Goal: Transaction & Acquisition: Obtain resource

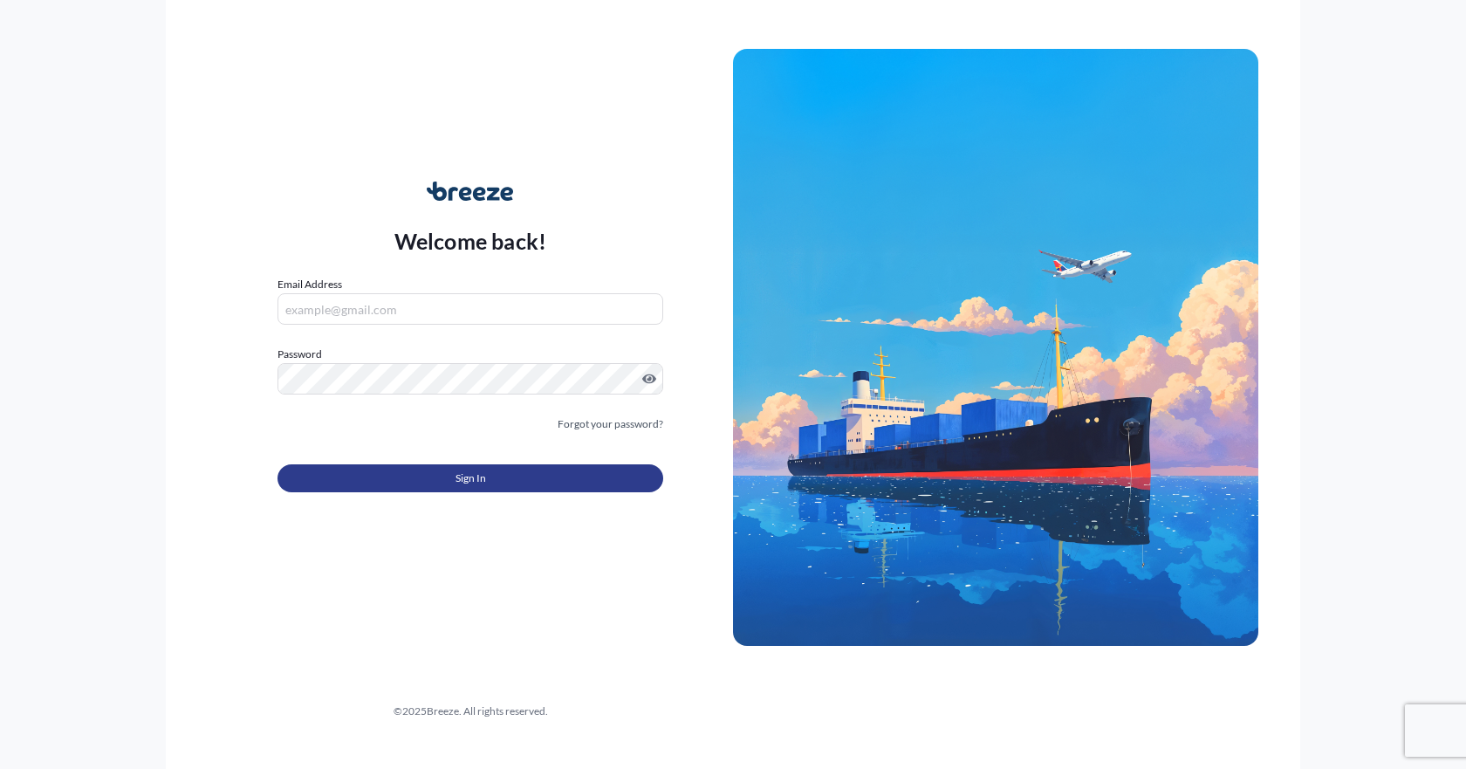
type input "[EMAIL_ADDRESS][PERSON_NAME][DOMAIN_NAME]"
click at [442, 477] on button "Sign In" at bounding box center [470, 478] width 386 height 28
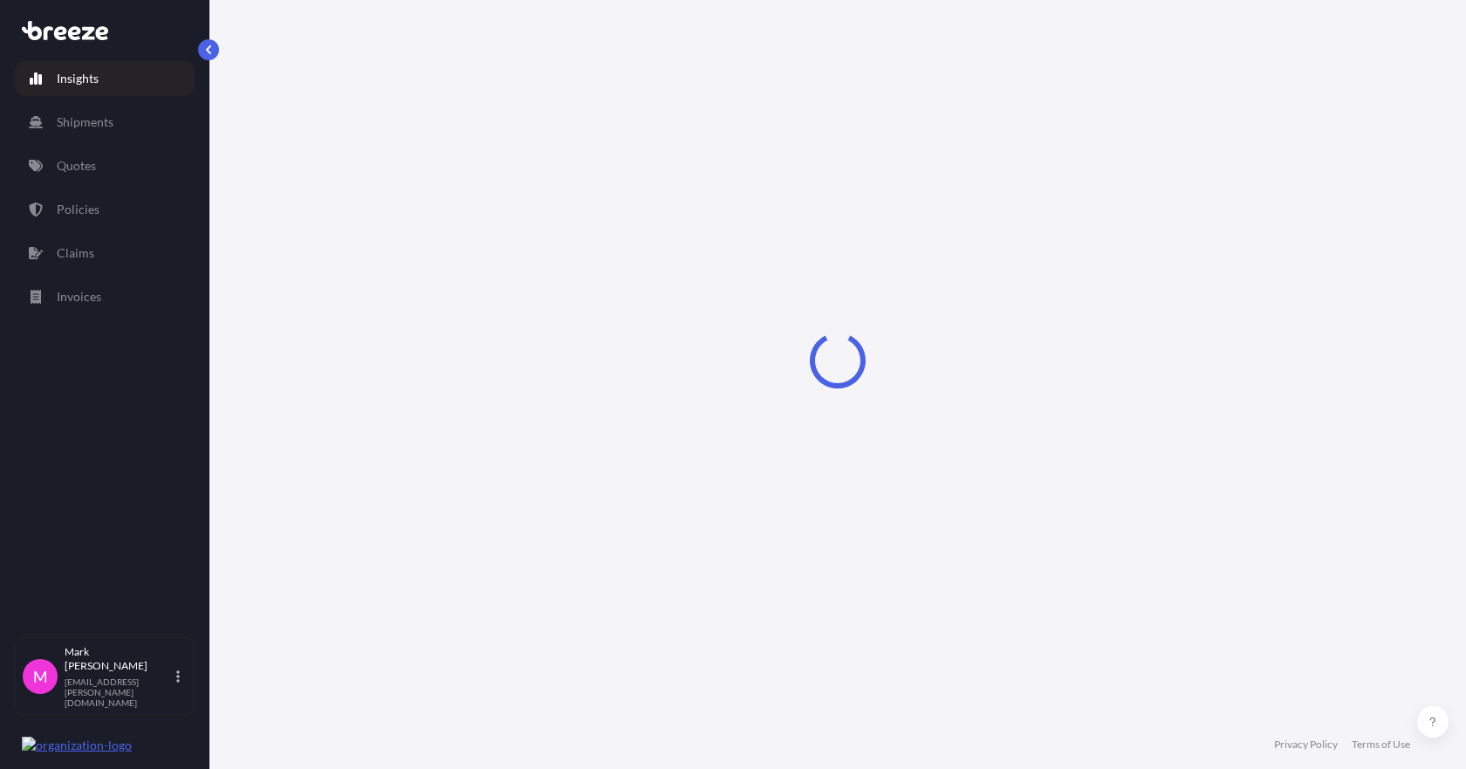
select select "2025"
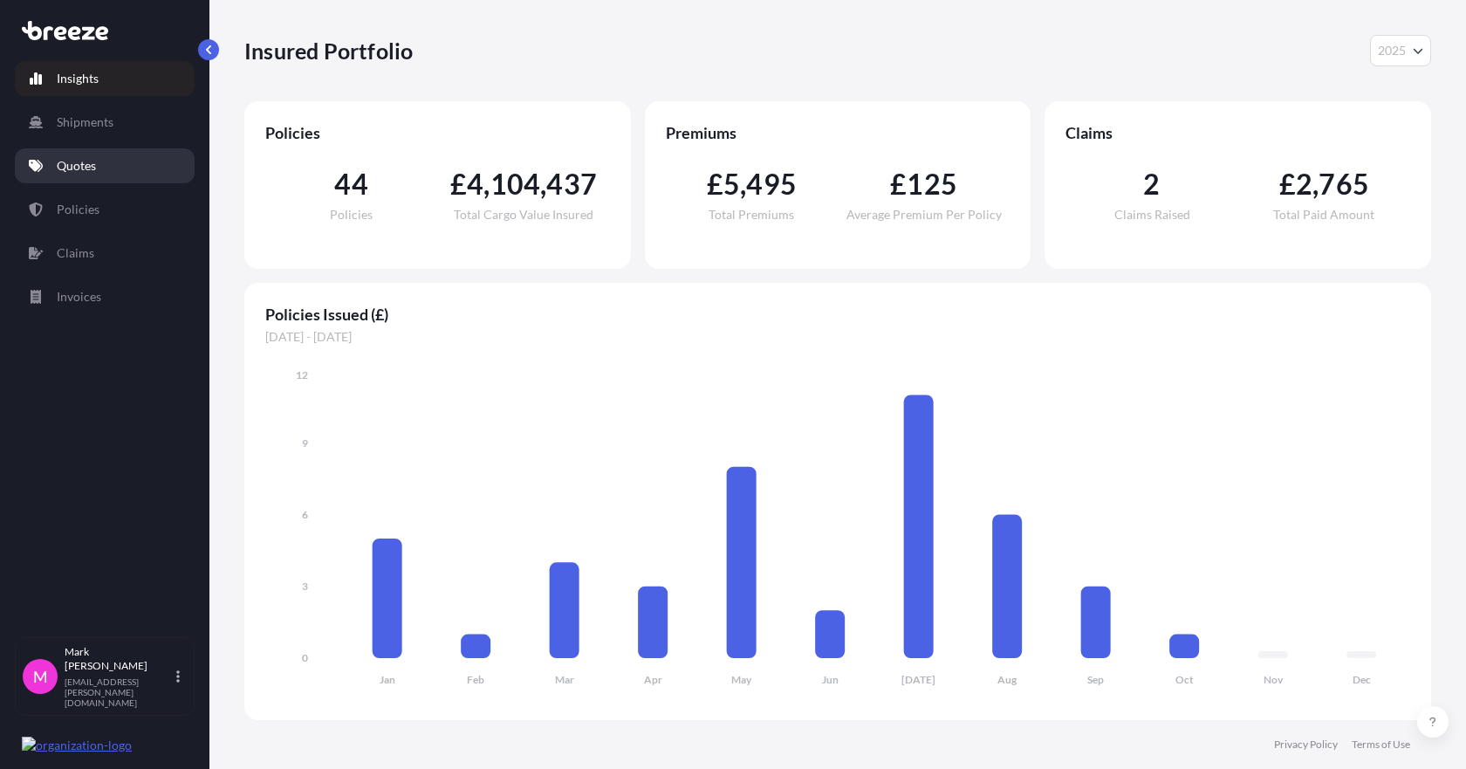
click at [105, 162] on link "Quotes" at bounding box center [105, 165] width 180 height 35
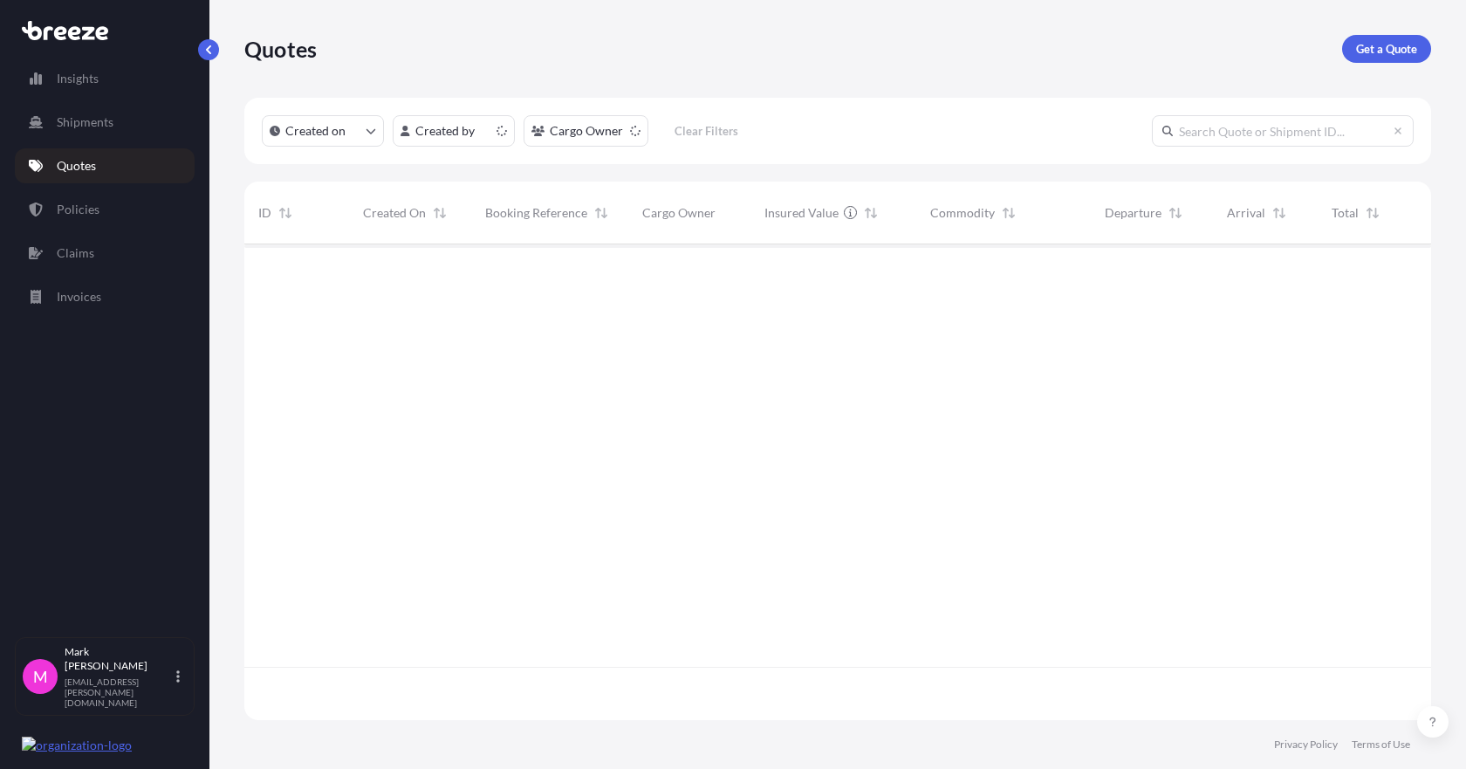
scroll to position [472, 1174]
click at [1394, 54] on p "Get a Quote" at bounding box center [1386, 48] width 61 height 17
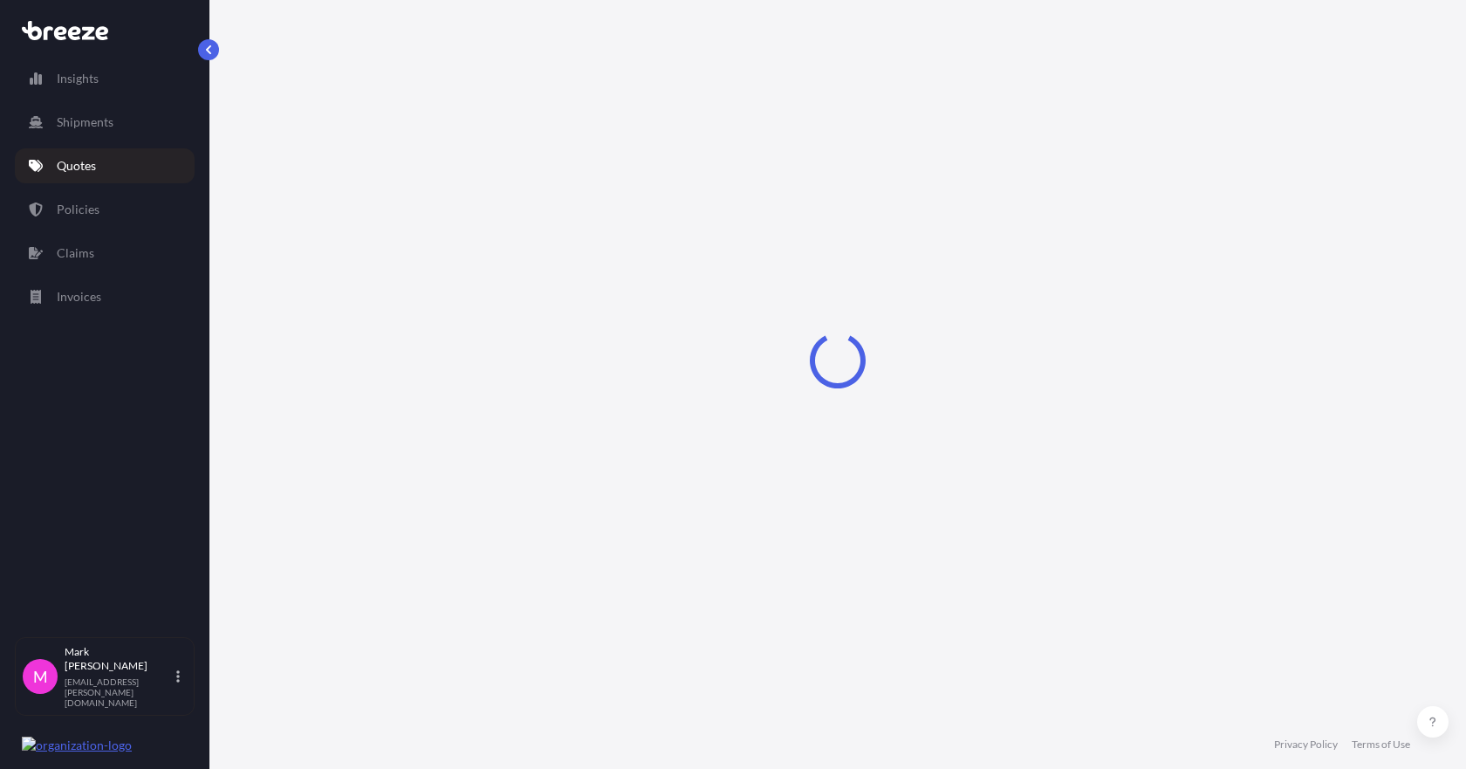
select select "Sea"
select select "1"
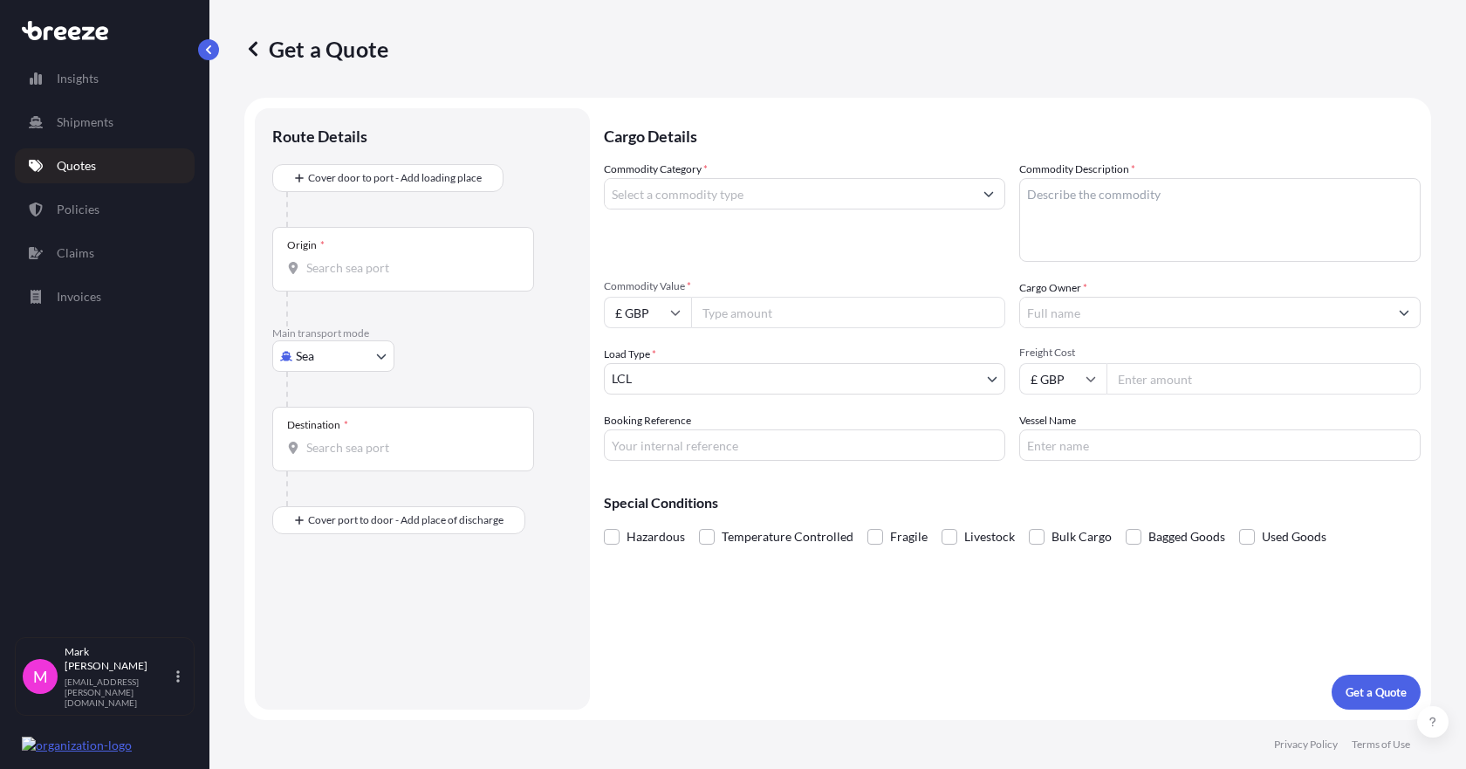
click at [354, 366] on body "Insights Shipments Quotes Policies Claims Invoices M [PERSON_NAME] [EMAIL_ADDRE…" at bounding box center [733, 384] width 1466 height 769
click at [330, 402] on div "Sea" at bounding box center [333, 401] width 108 height 31
click at [366, 295] on div "Origin *" at bounding box center [403, 266] width 262 height 65
click at [366, 284] on input "Origin *" at bounding box center [409, 274] width 206 height 17
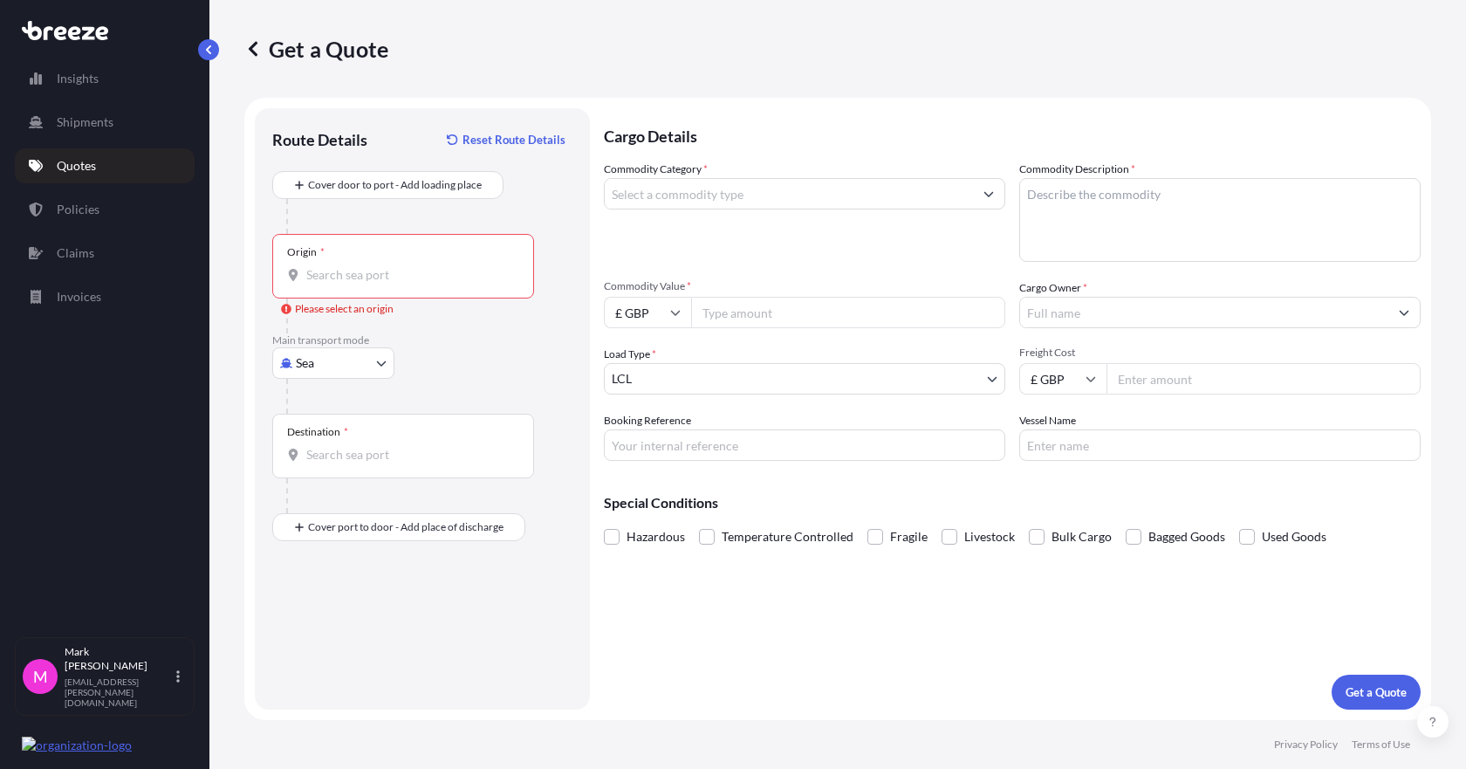
click at [377, 278] on input "Origin * Please select an origin" at bounding box center [409, 274] width 206 height 17
drag, startPoint x: 408, startPoint y: 288, endPoint x: 254, endPoint y: 272, distance: 155.2
click at [254, 272] on form "Route Details Reset Route Details Cover door to port - Add loading place Place …" at bounding box center [837, 409] width 1187 height 622
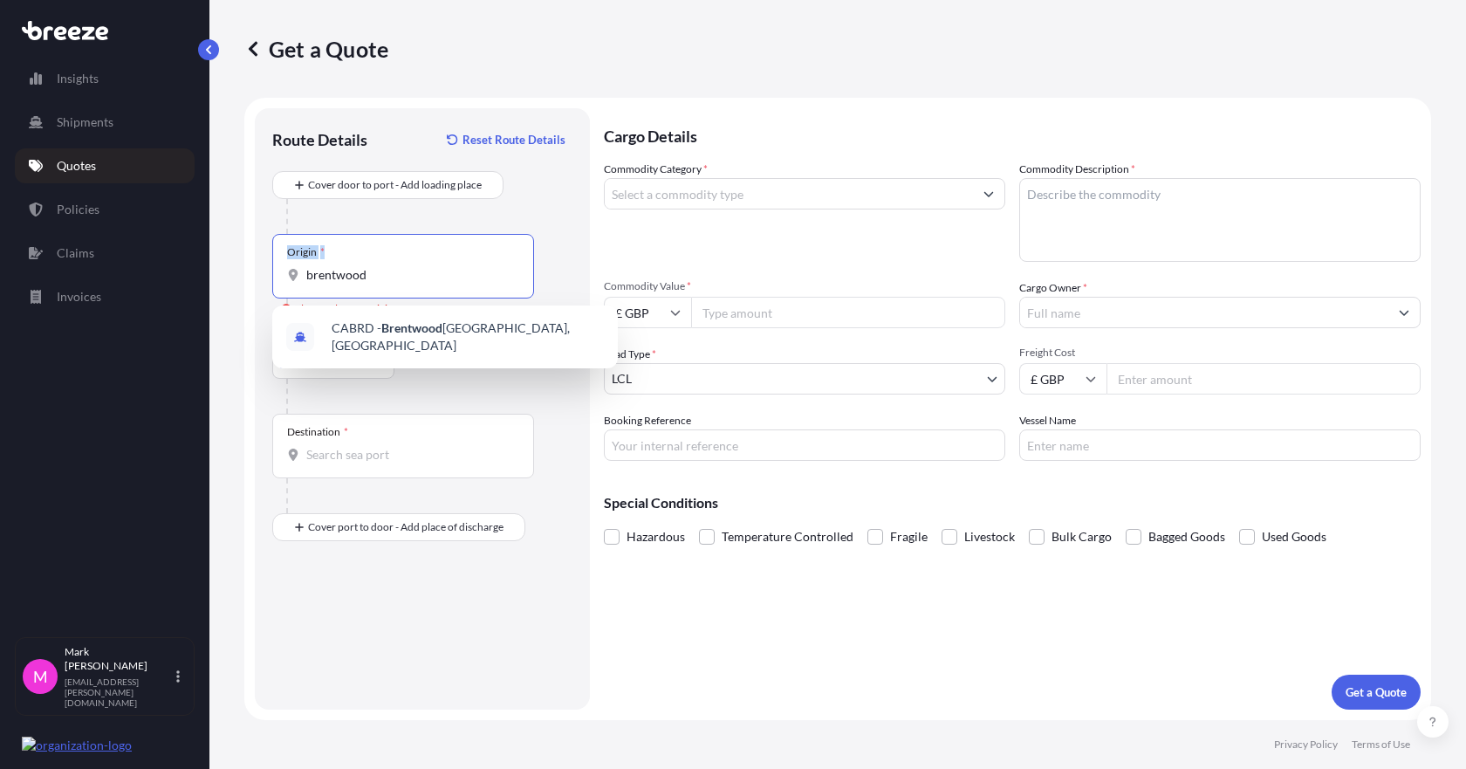
click at [343, 279] on input "brentwood" at bounding box center [409, 274] width 206 height 17
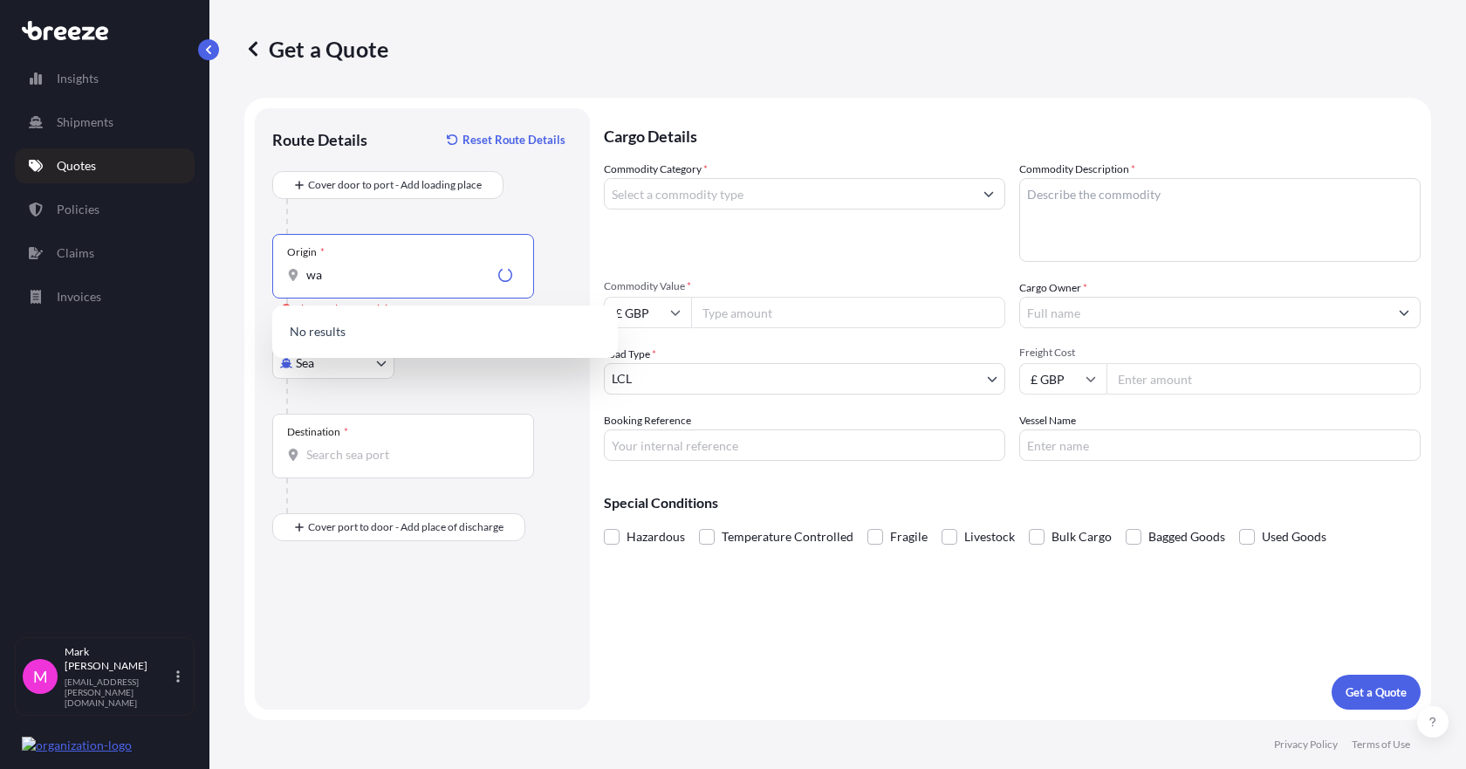
type input "w"
type input "c"
click at [343, 278] on input "united king" at bounding box center [409, 274] width 206 height 17
click at [344, 277] on input "united king" at bounding box center [409, 274] width 206 height 17
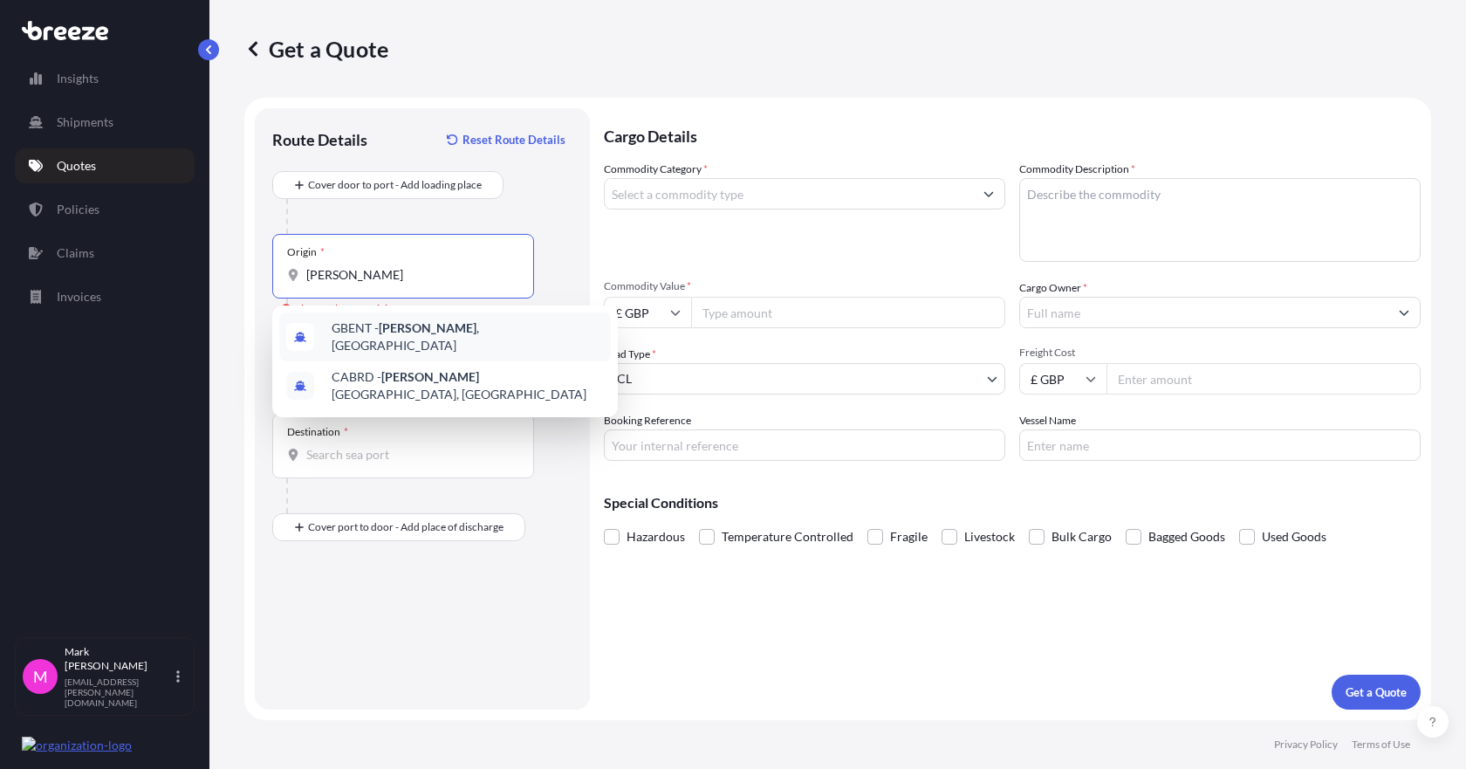
drag, startPoint x: 387, startPoint y: 281, endPoint x: 300, endPoint y: 278, distance: 86.4
click at [300, 278] on div "[PERSON_NAME]" at bounding box center [403, 274] width 232 height 17
paste input "[GEOGRAPHIC_DATA]"
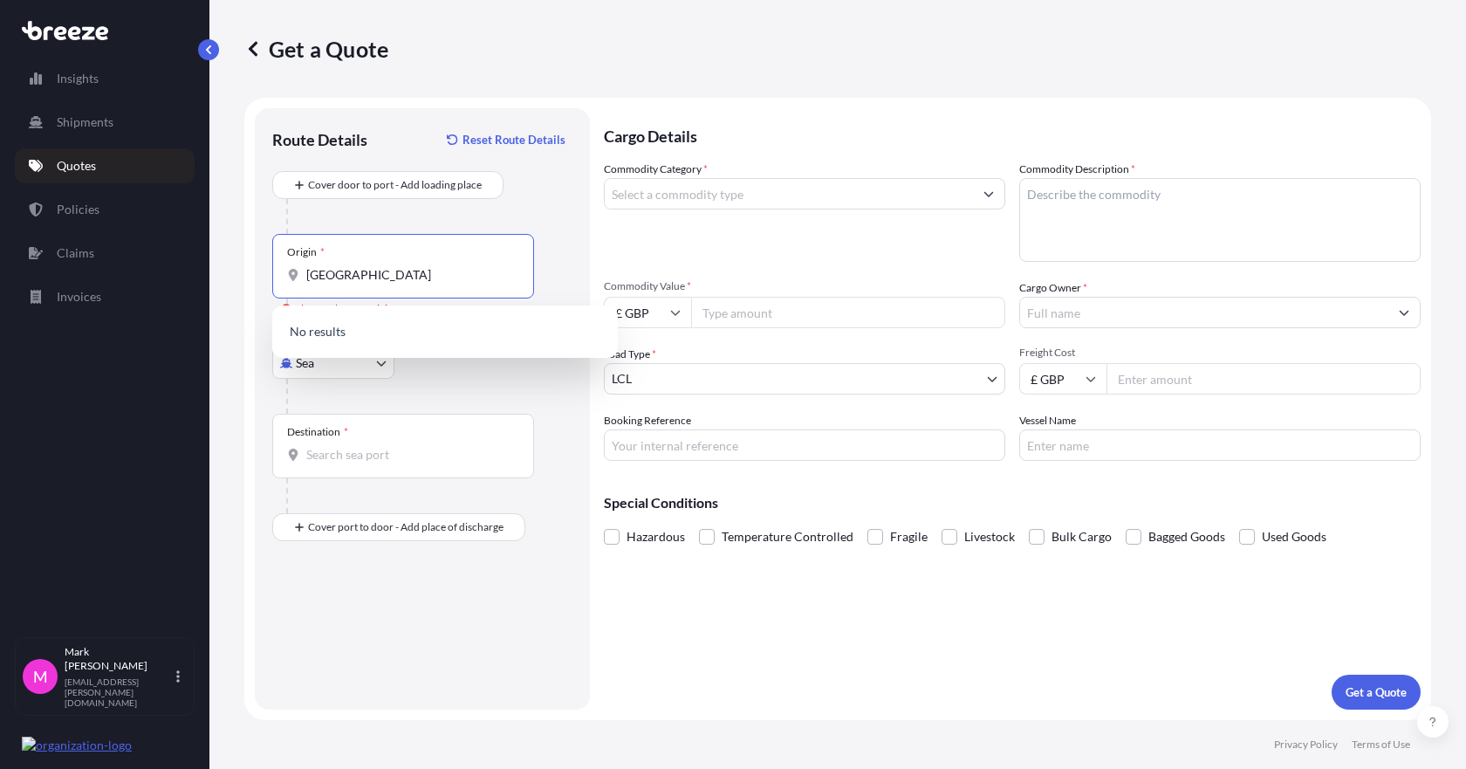
drag, startPoint x: 354, startPoint y: 275, endPoint x: 291, endPoint y: 271, distance: 63.0
click at [291, 271] on div "[GEOGRAPHIC_DATA]" at bounding box center [403, 274] width 232 height 17
paste input "Brentwood"
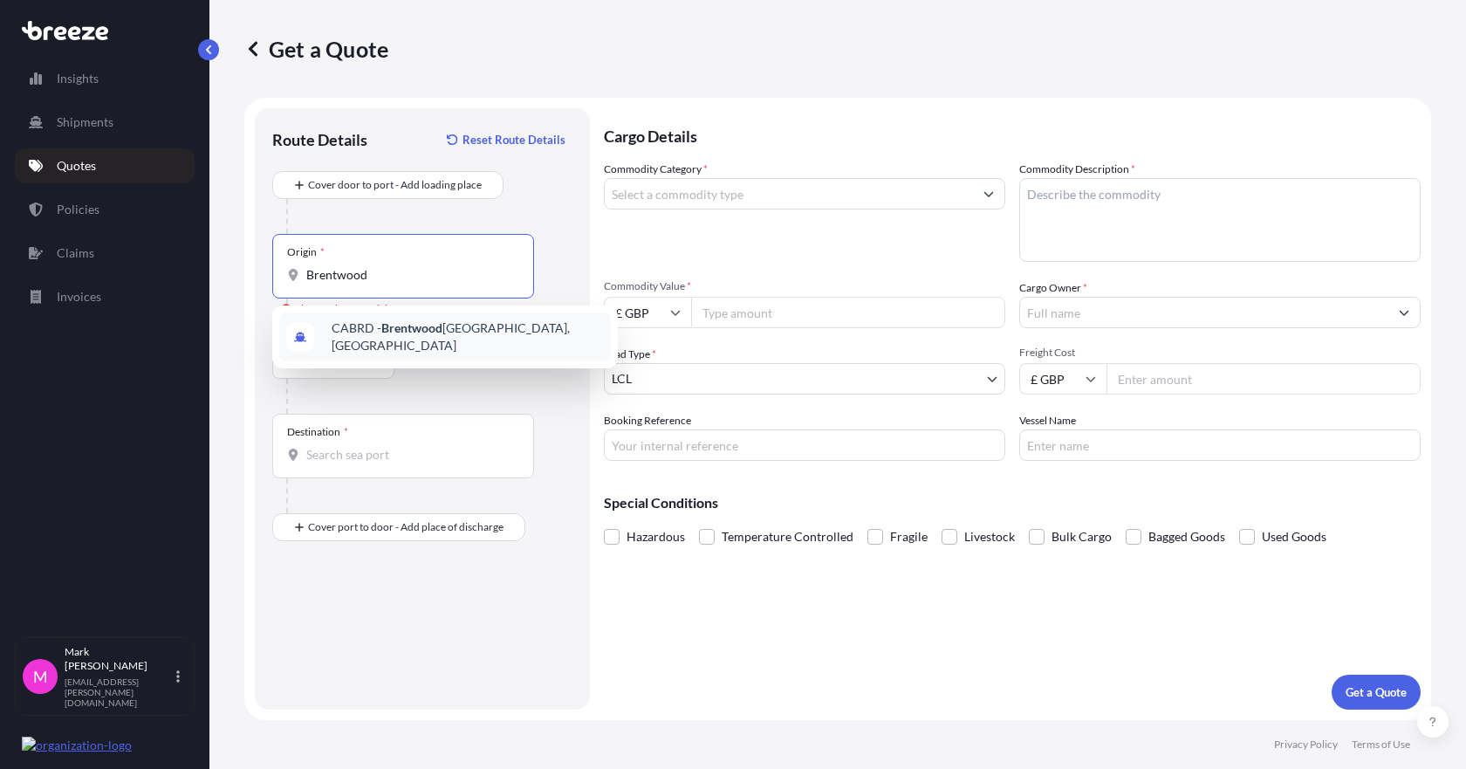
click at [373, 272] on input "Brentwood" at bounding box center [409, 274] width 206 height 17
paste input "West Horndon"
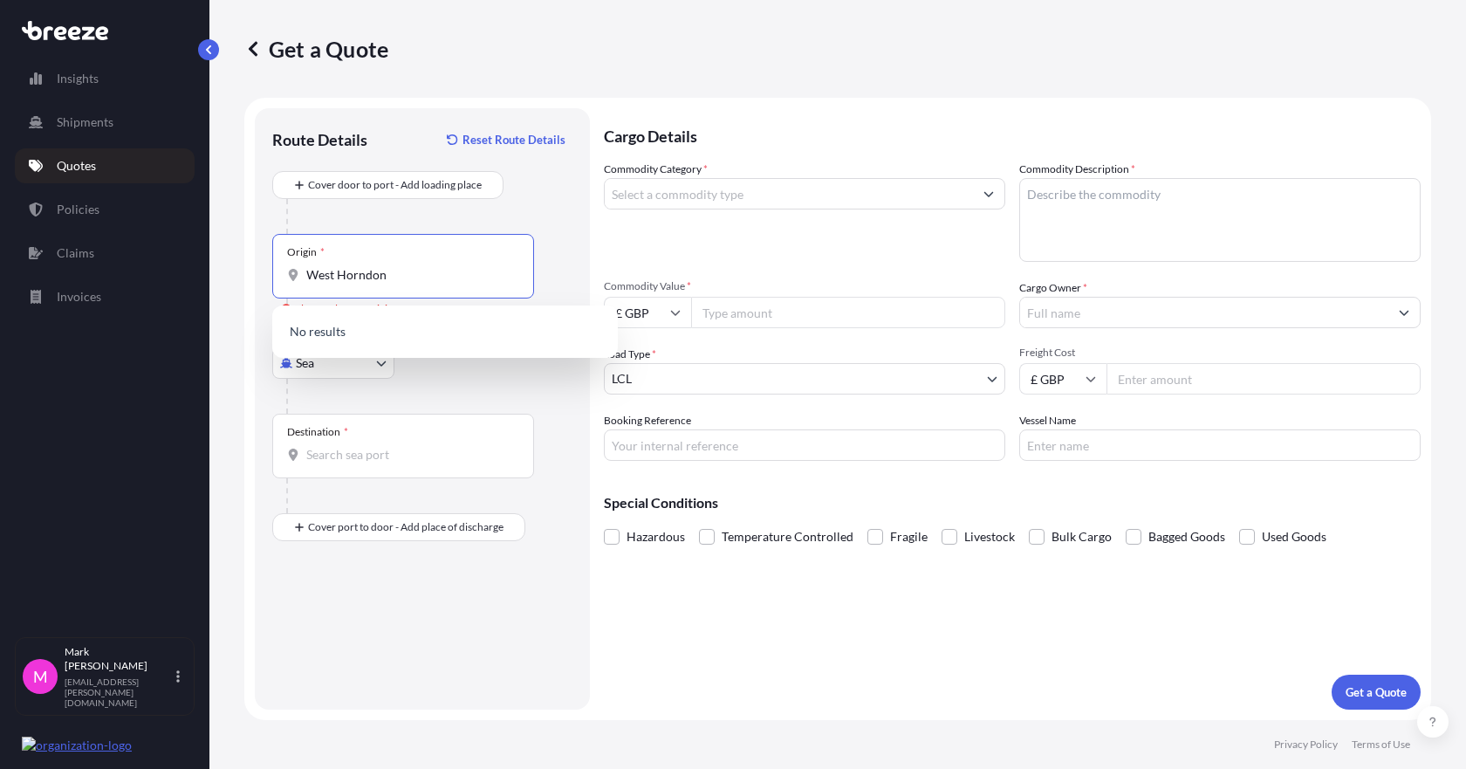
click at [381, 274] on input "West Horndon" at bounding box center [409, 274] width 206 height 17
paste input "Childerditch Lane"
type input "Childerditch Lane"
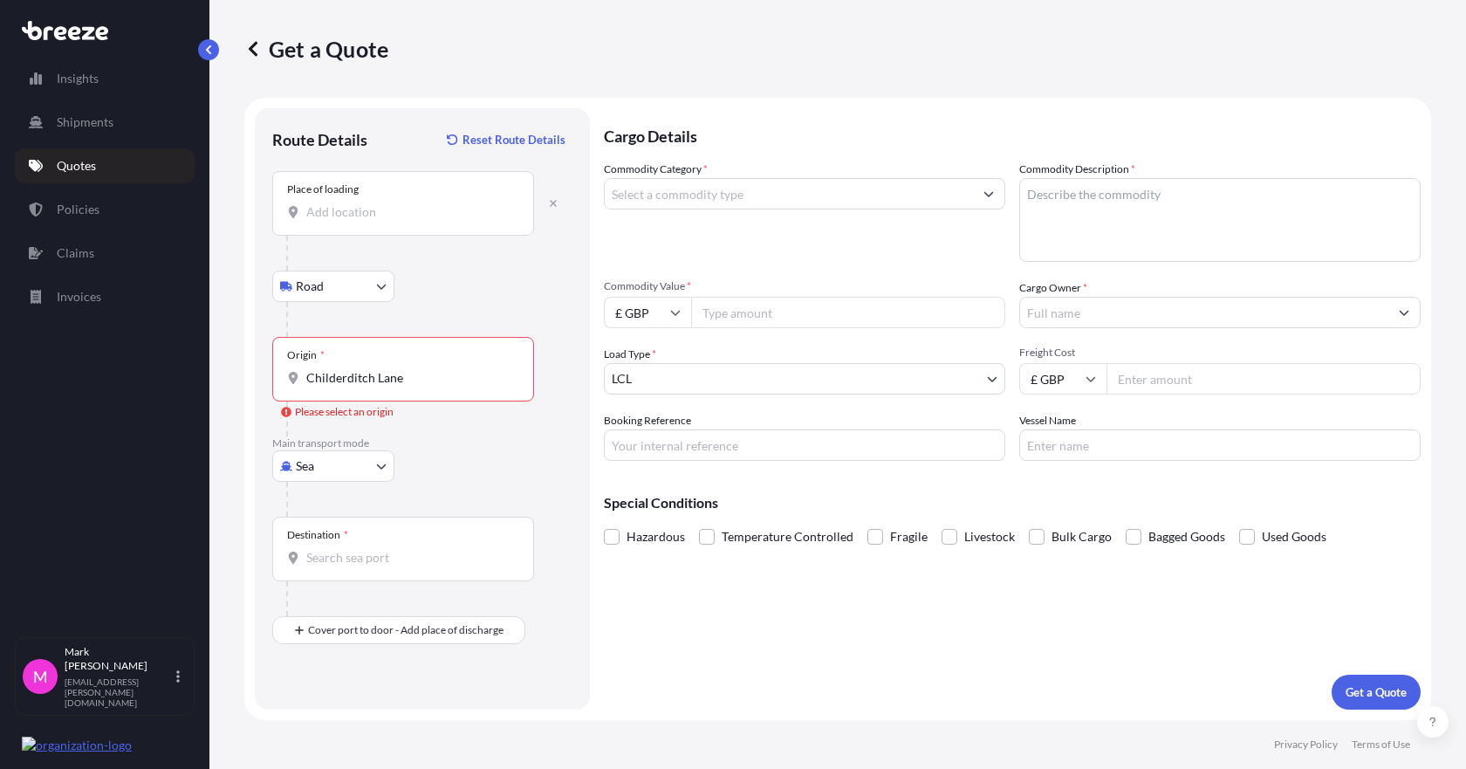
click at [424, 226] on div "Place of loading" at bounding box center [403, 203] width 262 height 65
click at [424, 221] on input "Place of loading" at bounding box center [409, 211] width 206 height 17
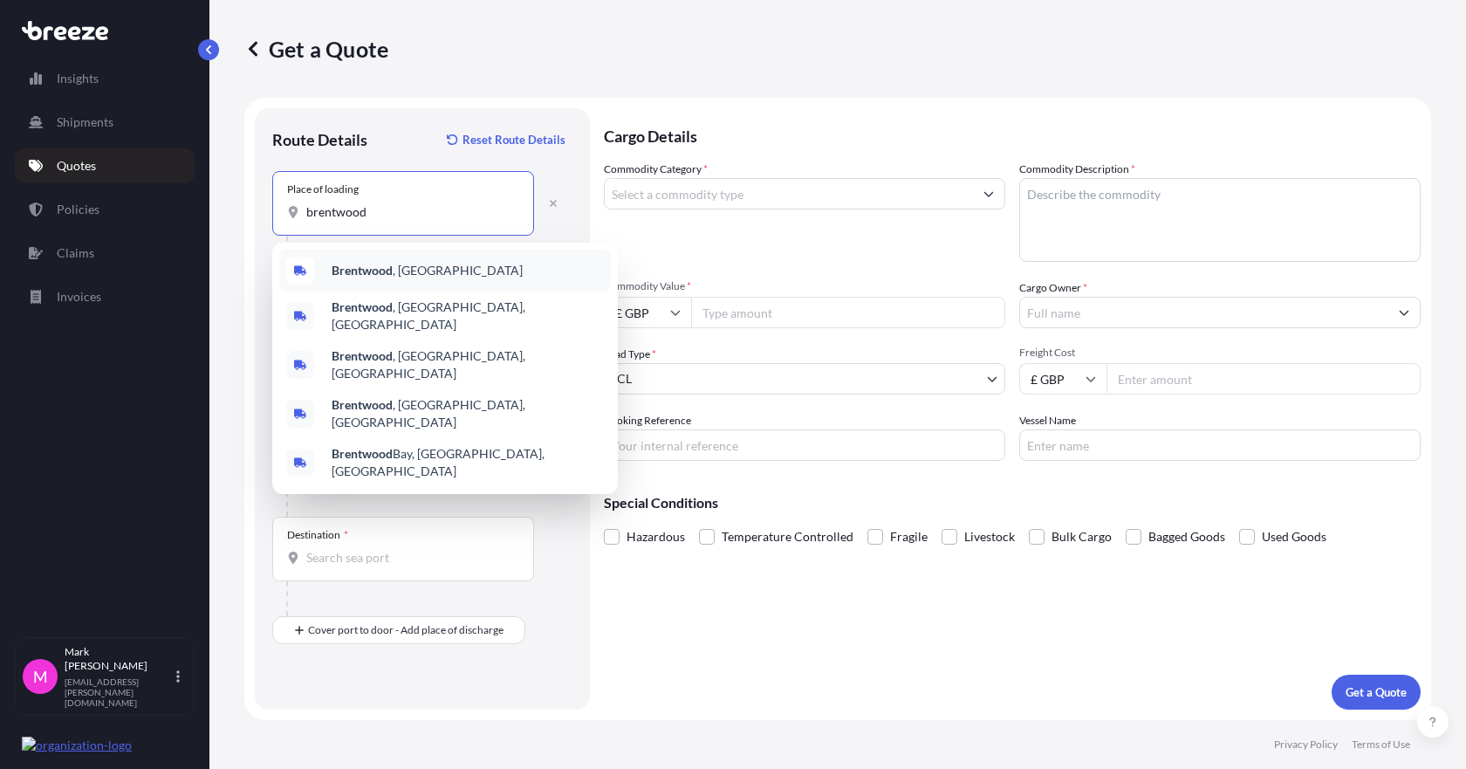
click at [410, 271] on span "[GEOGRAPHIC_DATA] , [GEOGRAPHIC_DATA]" at bounding box center [427, 270] width 191 height 17
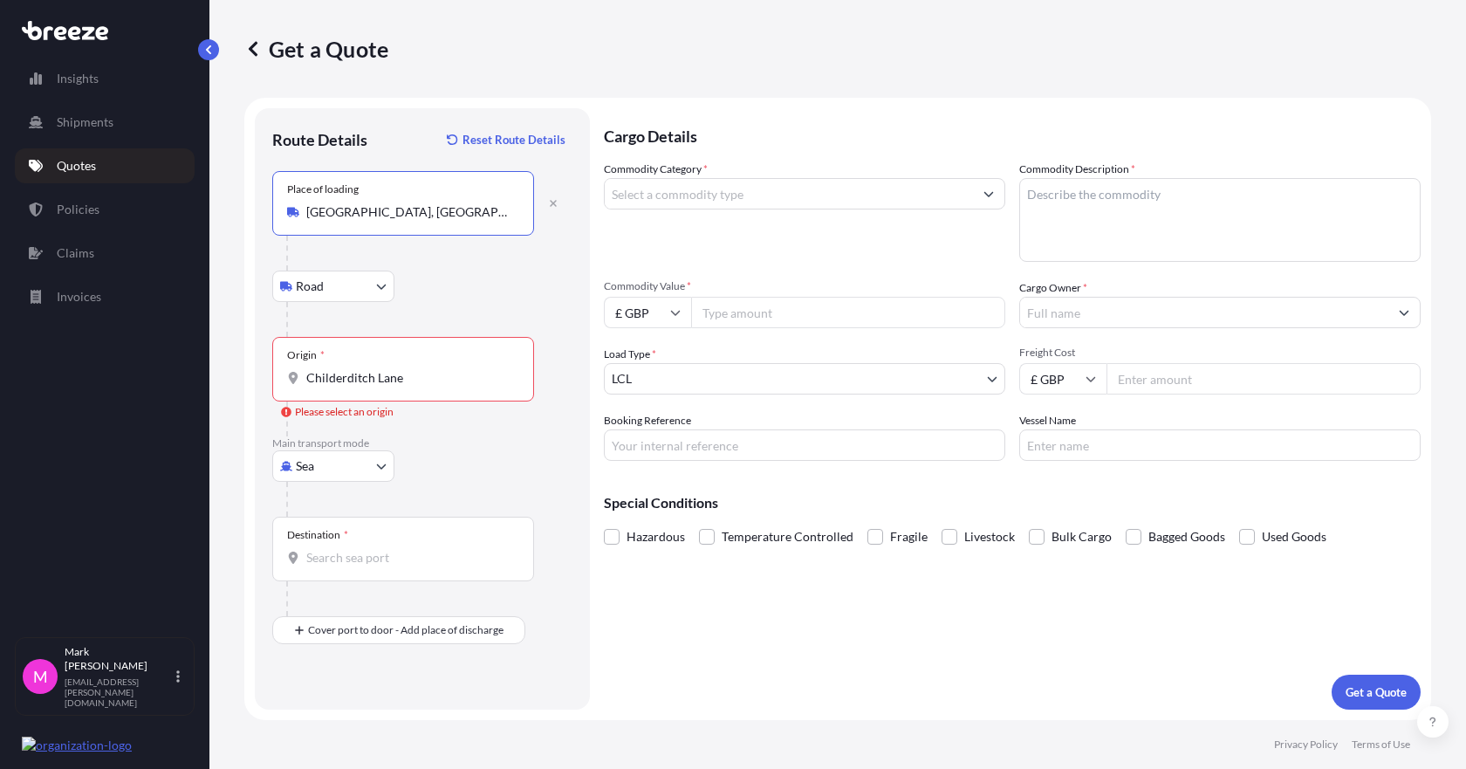
type input "[GEOGRAPHIC_DATA], [GEOGRAPHIC_DATA]"
click at [382, 286] on body "5 options available. 4 options available. 0 options available. 5 options availa…" at bounding box center [733, 384] width 1466 height 769
click at [397, 379] on input "Childerditch Lane" at bounding box center [409, 377] width 206 height 17
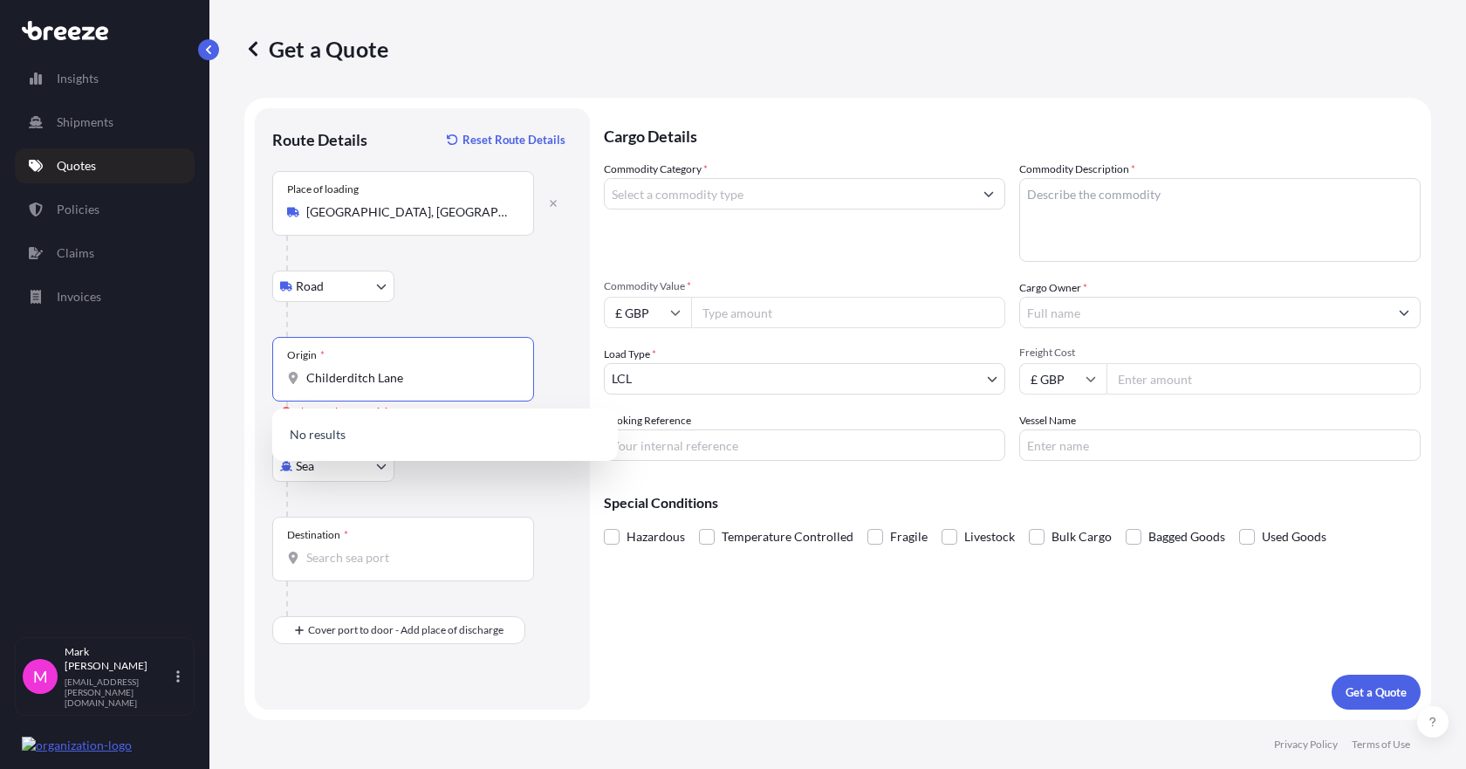
click at [397, 379] on input "Childerditch Lane" at bounding box center [409, 377] width 206 height 17
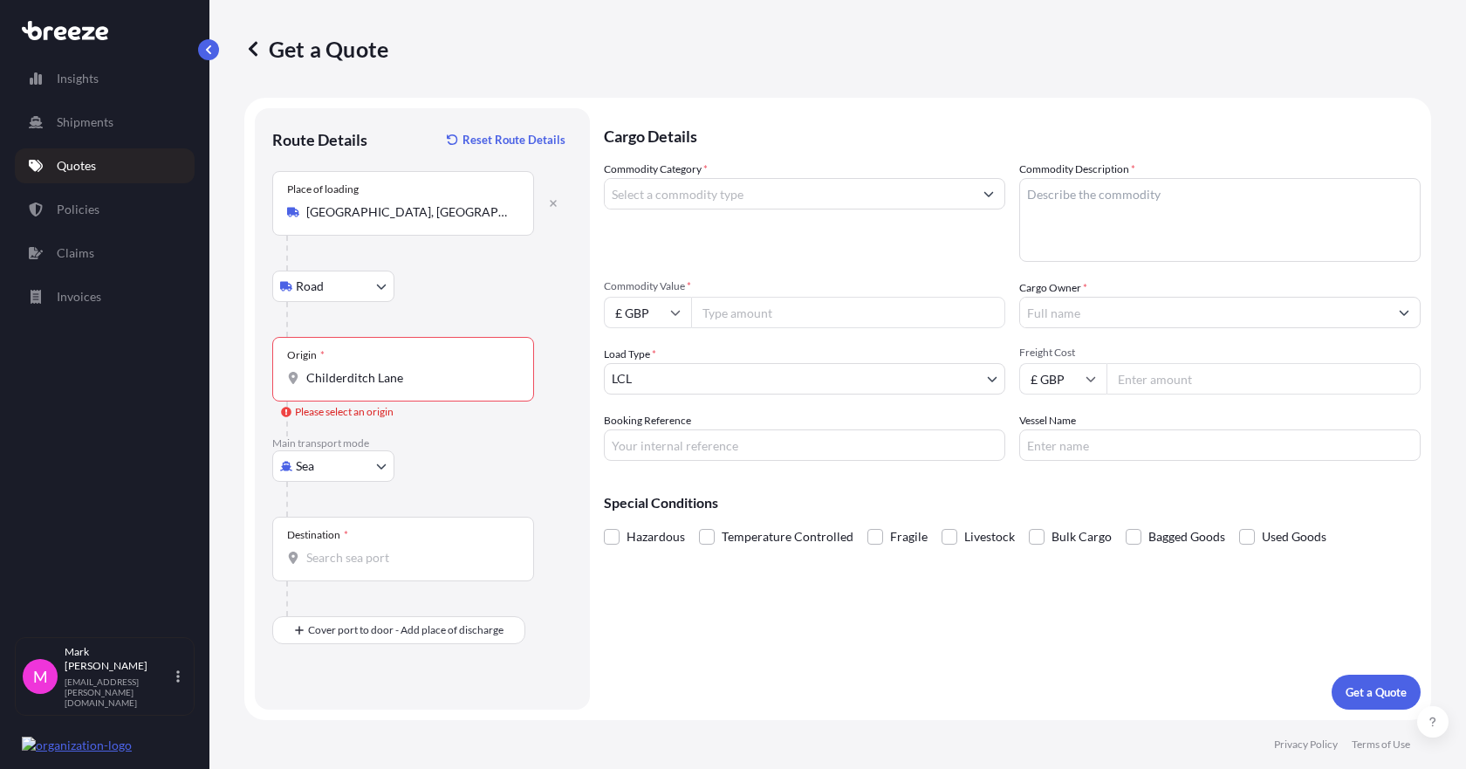
click at [399, 384] on input "Childerditch Lane" at bounding box center [409, 377] width 206 height 17
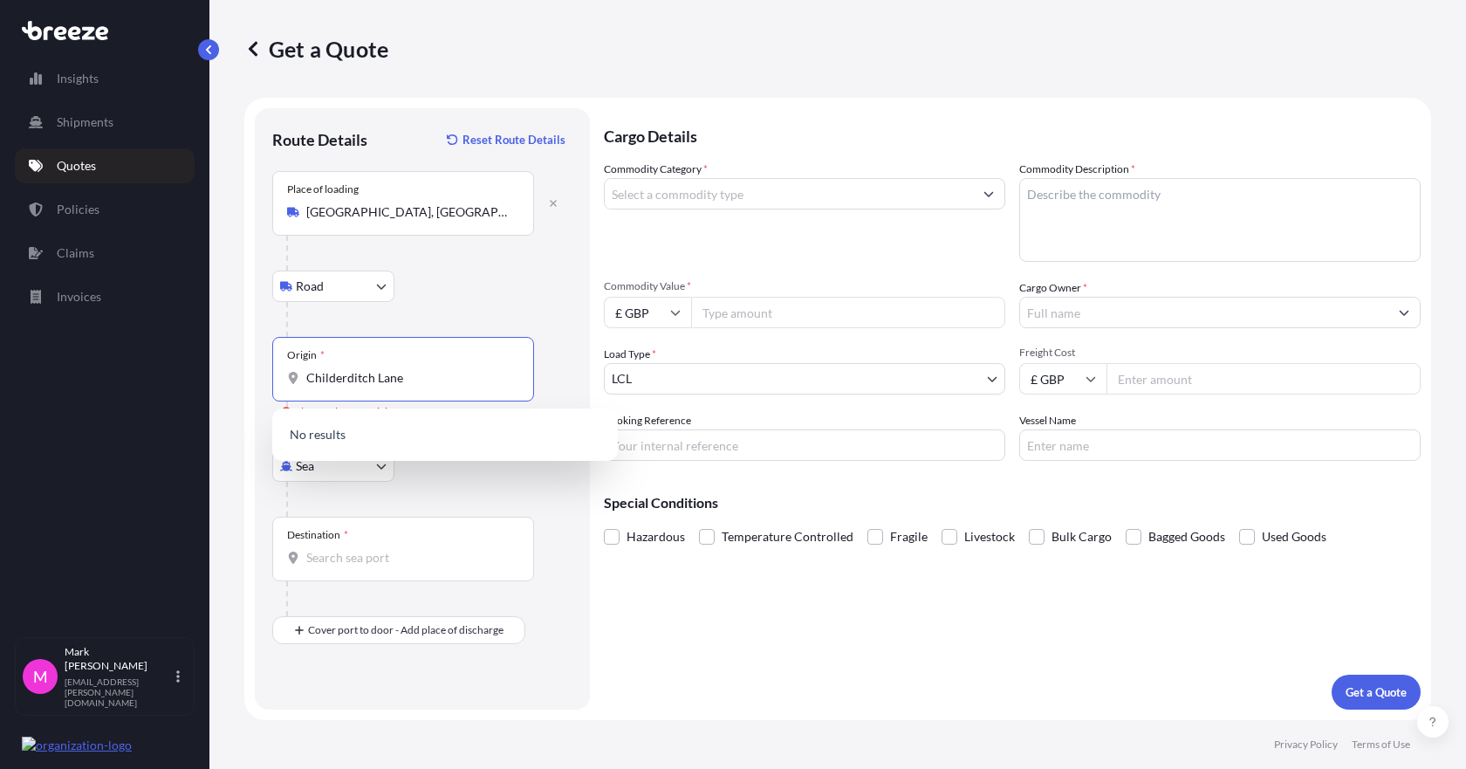
click at [399, 384] on input "Childerditch Lane" at bounding box center [409, 377] width 206 height 17
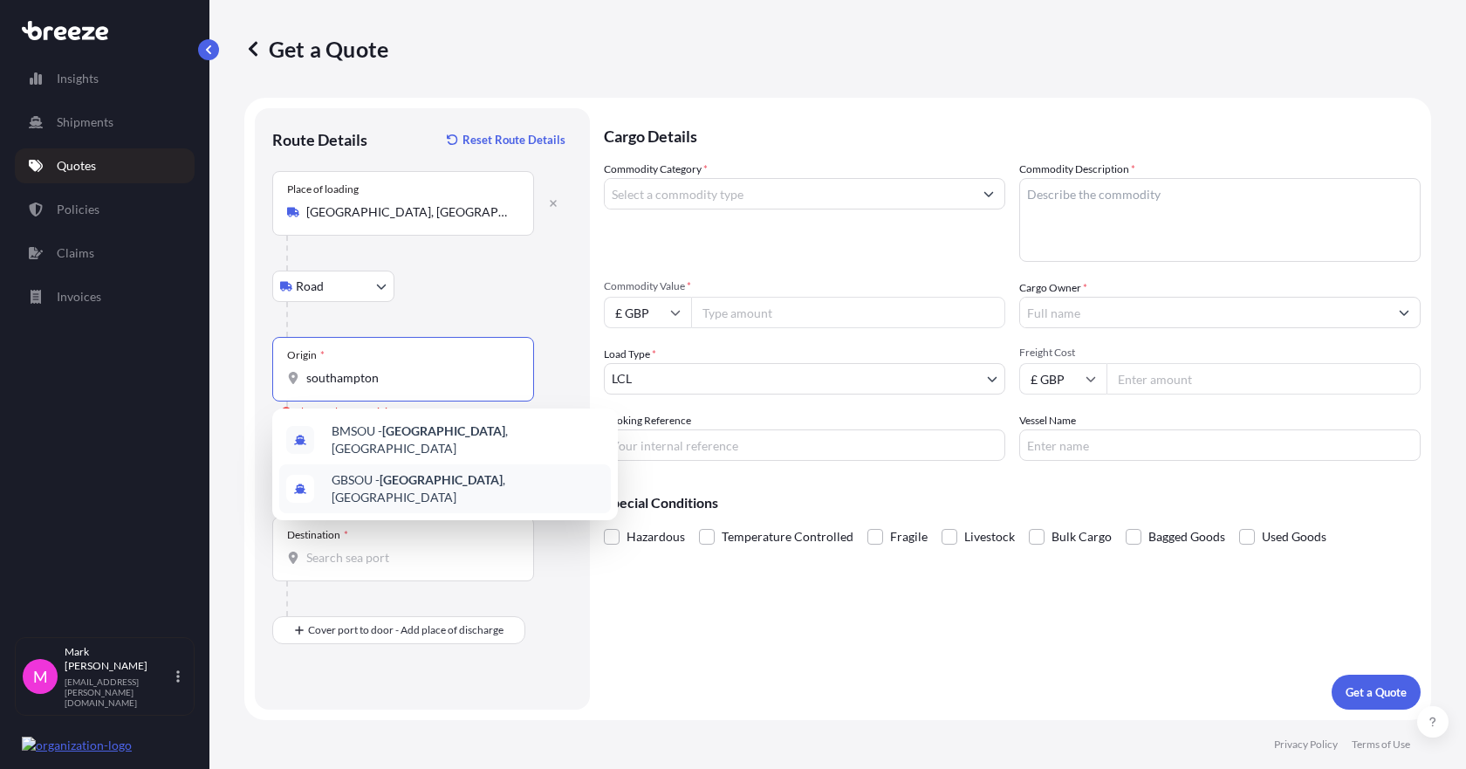
click at [454, 485] on span "GBSOU - [GEOGRAPHIC_DATA] , [GEOGRAPHIC_DATA]" at bounding box center [468, 488] width 272 height 35
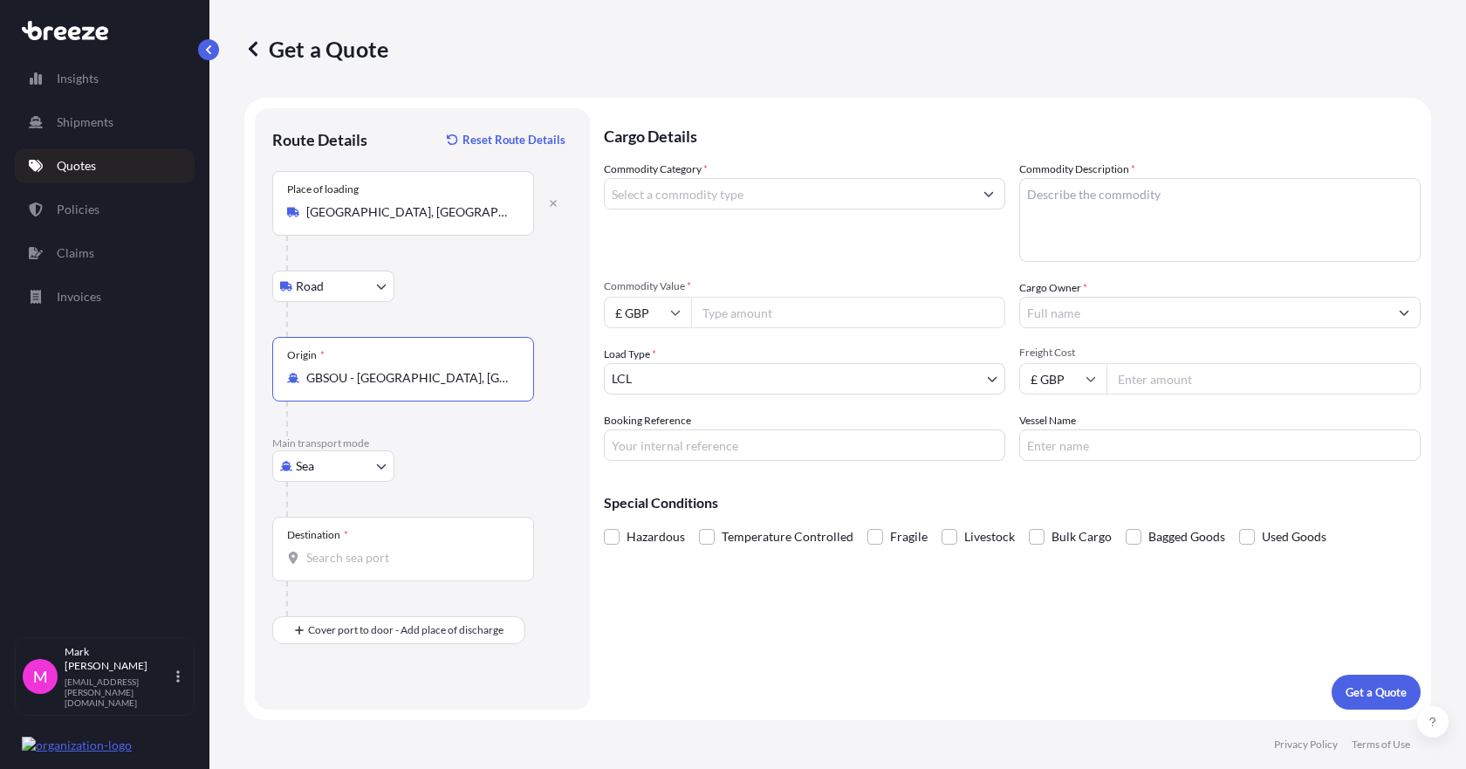
type input "GBSOU - [GEOGRAPHIC_DATA], [GEOGRAPHIC_DATA]"
click at [373, 560] on input "Destination *" at bounding box center [409, 557] width 206 height 17
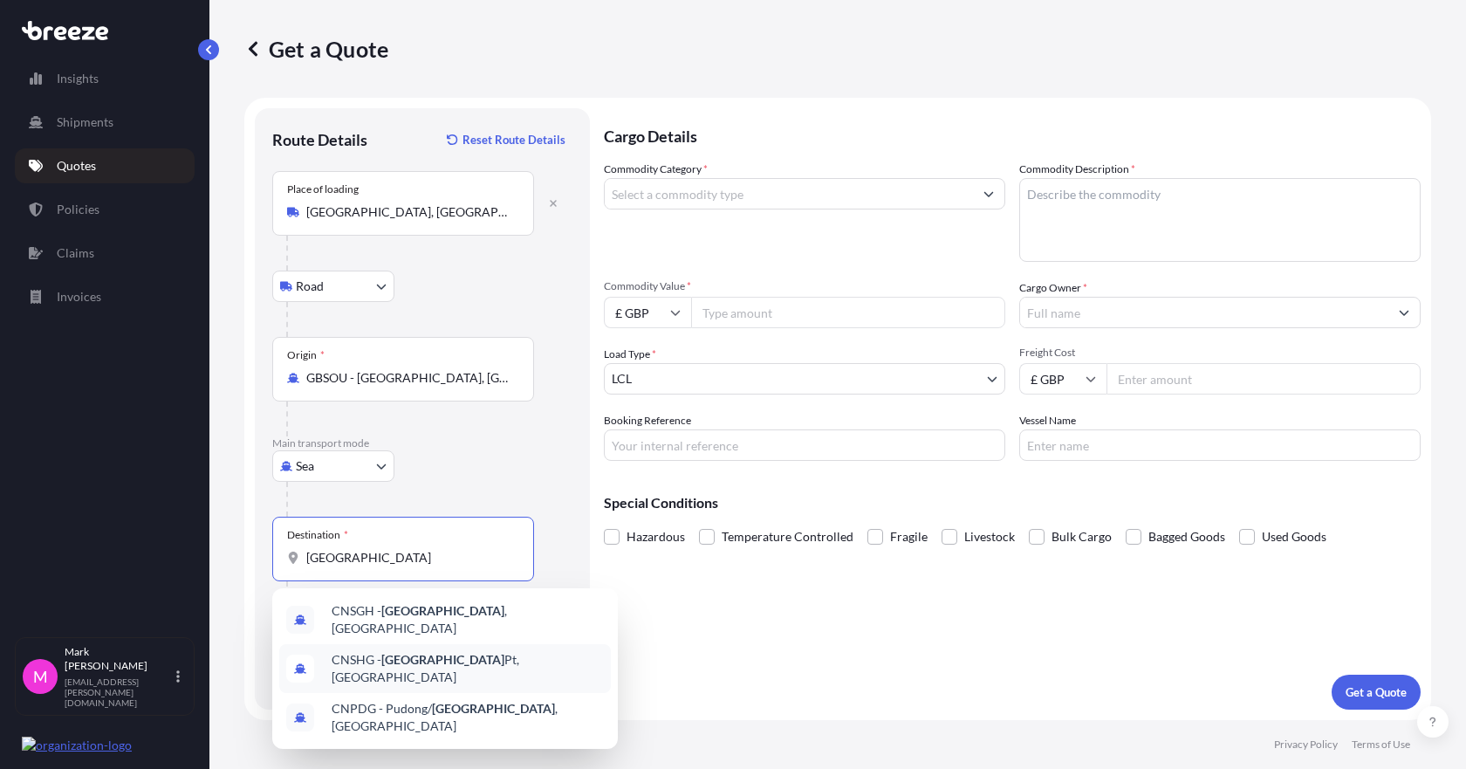
click at [413, 654] on div "CNSGH - [GEOGRAPHIC_DATA] , [GEOGRAPHIC_DATA] CNSHG - [GEOGRAPHIC_DATA] Pt, [GE…" at bounding box center [445, 668] width 346 height 161
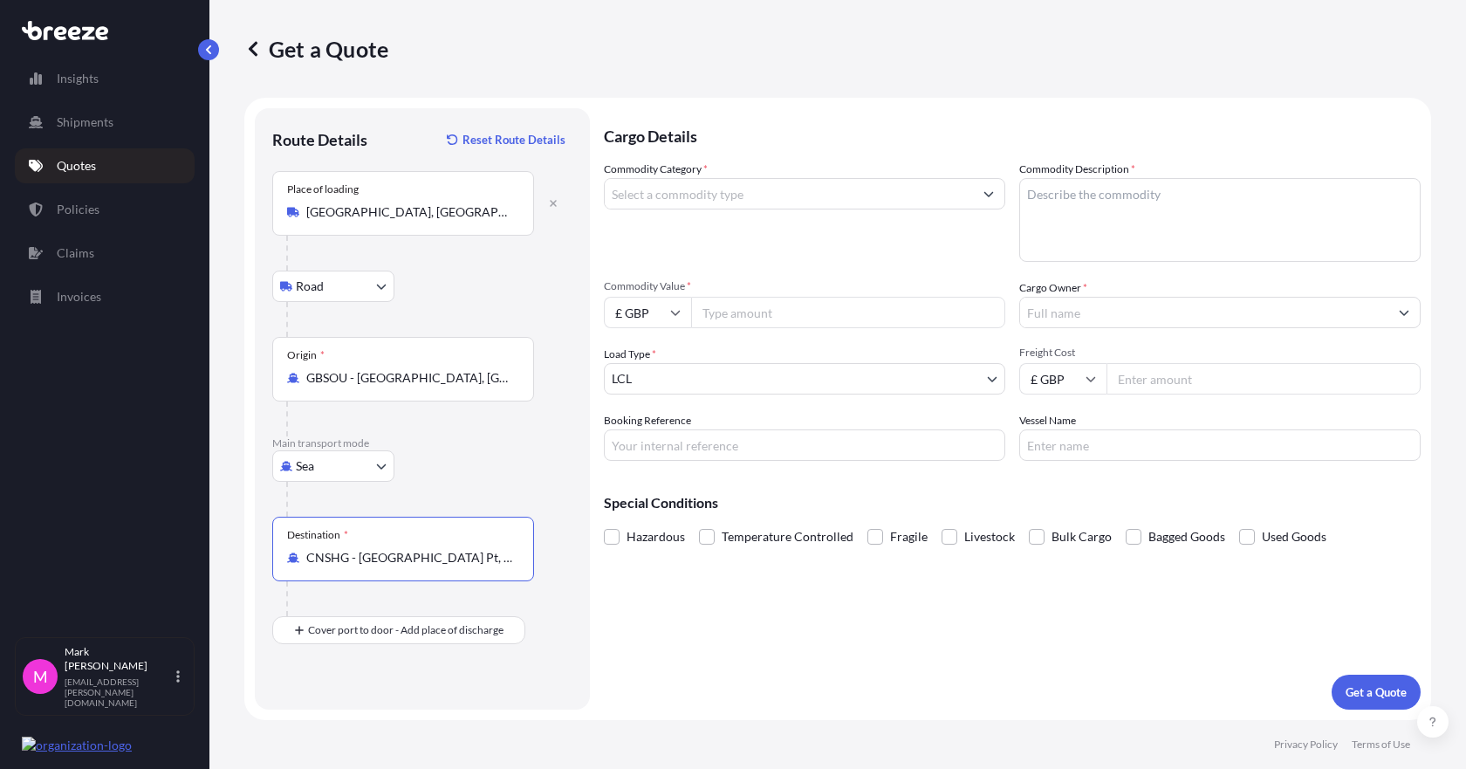
type input "CNSHG - [GEOGRAPHIC_DATA] Pt, [GEOGRAPHIC_DATA]"
click at [824, 195] on input "Commodity Category *" at bounding box center [789, 193] width 368 height 31
click at [693, 200] on input "Commodity Category *" at bounding box center [789, 193] width 368 height 31
type input "a"
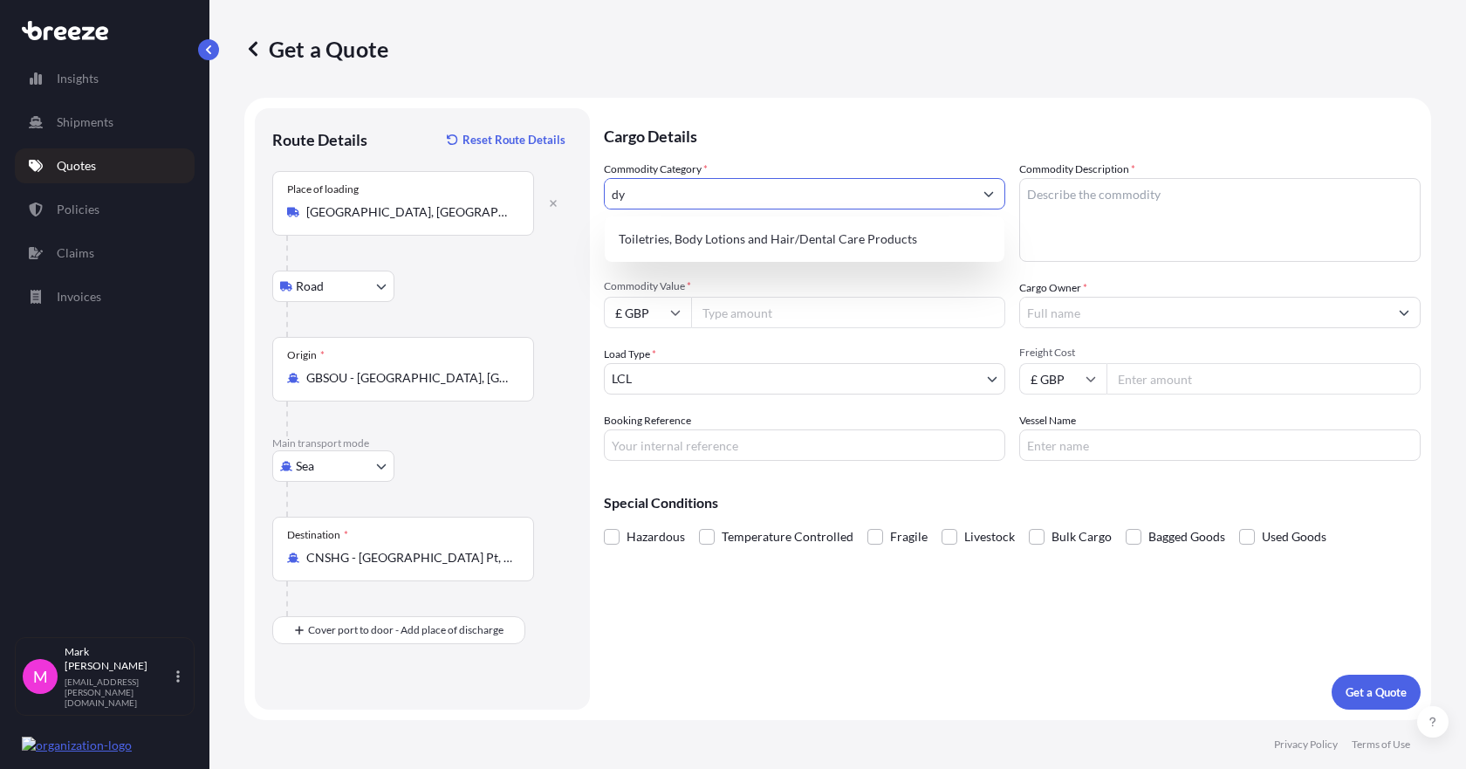
type input "d"
type input "c"
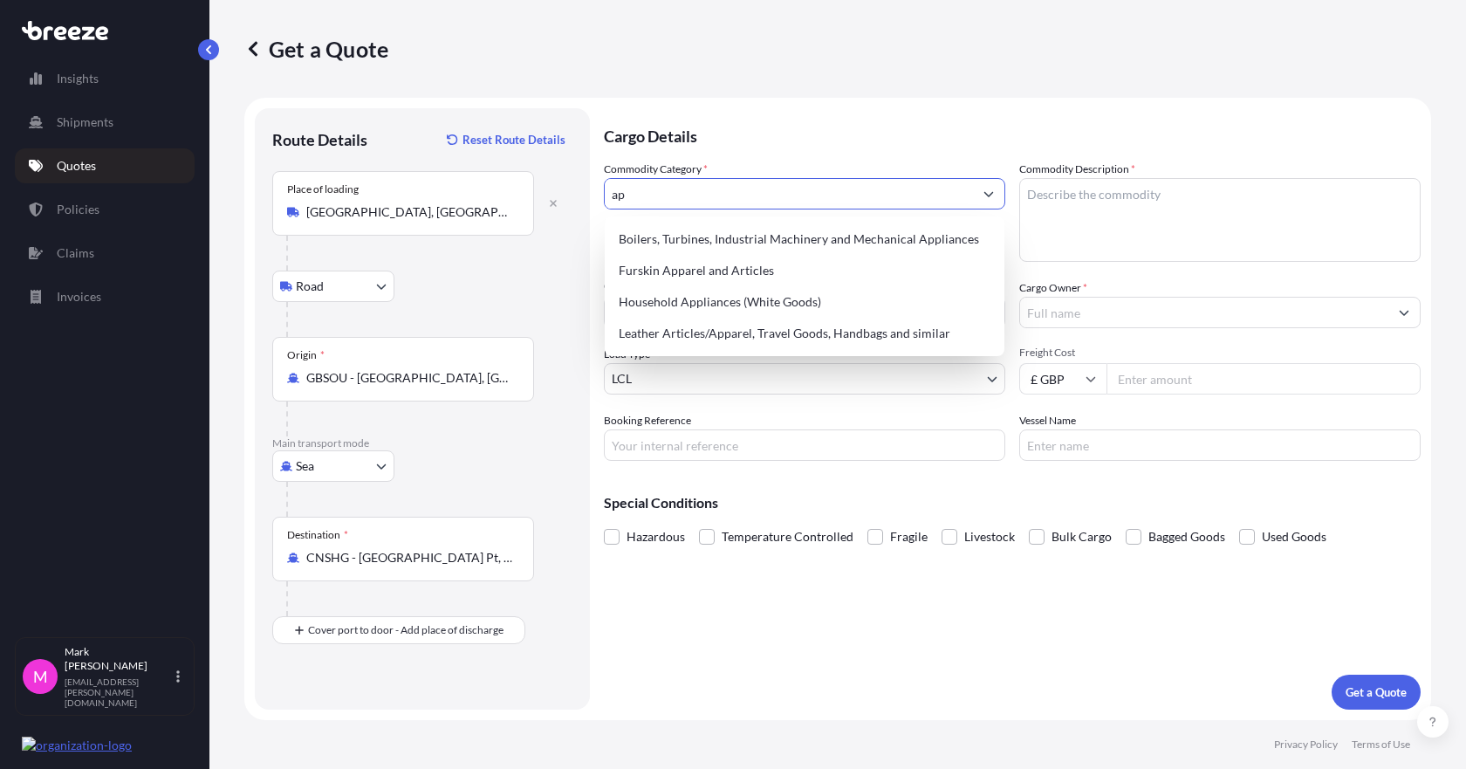
type input "a"
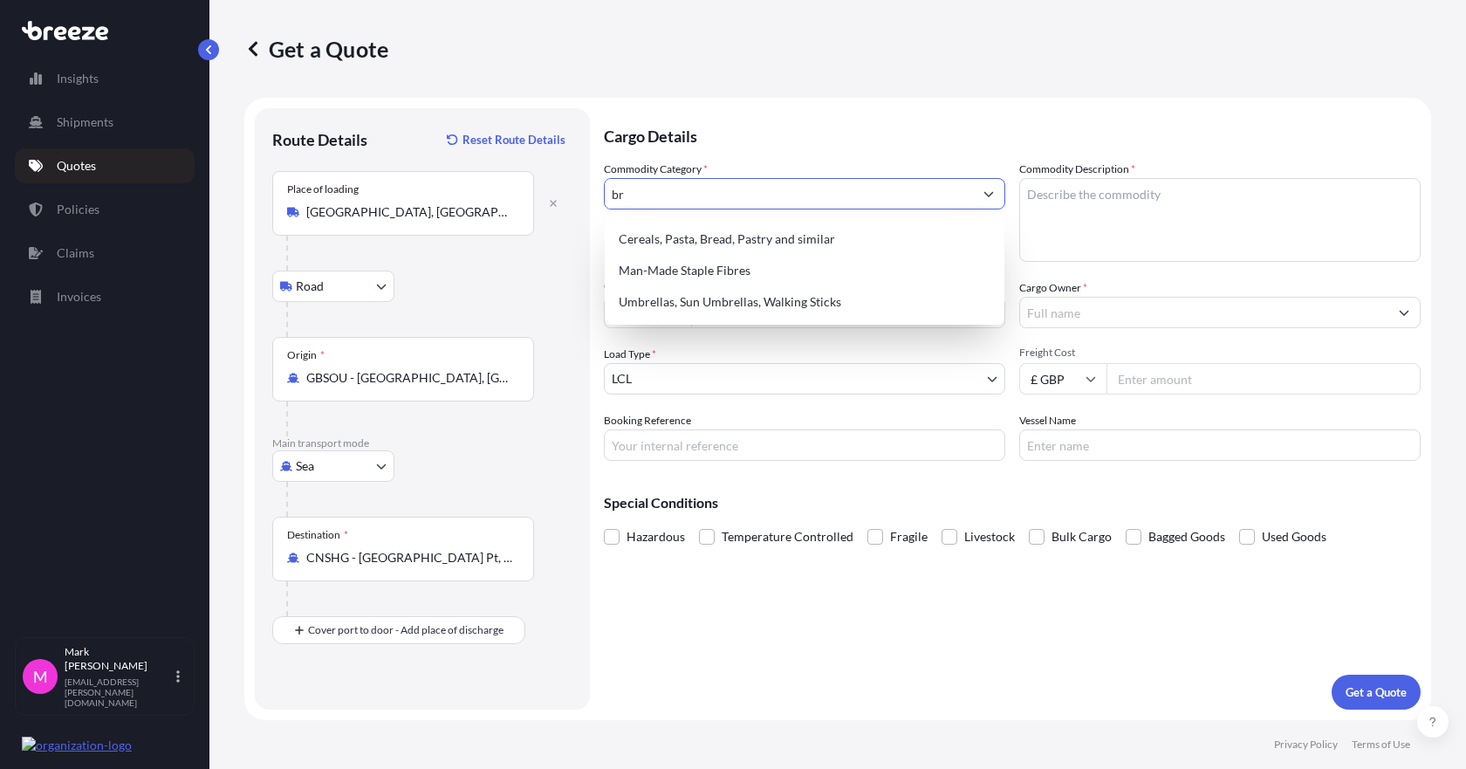
type input "b"
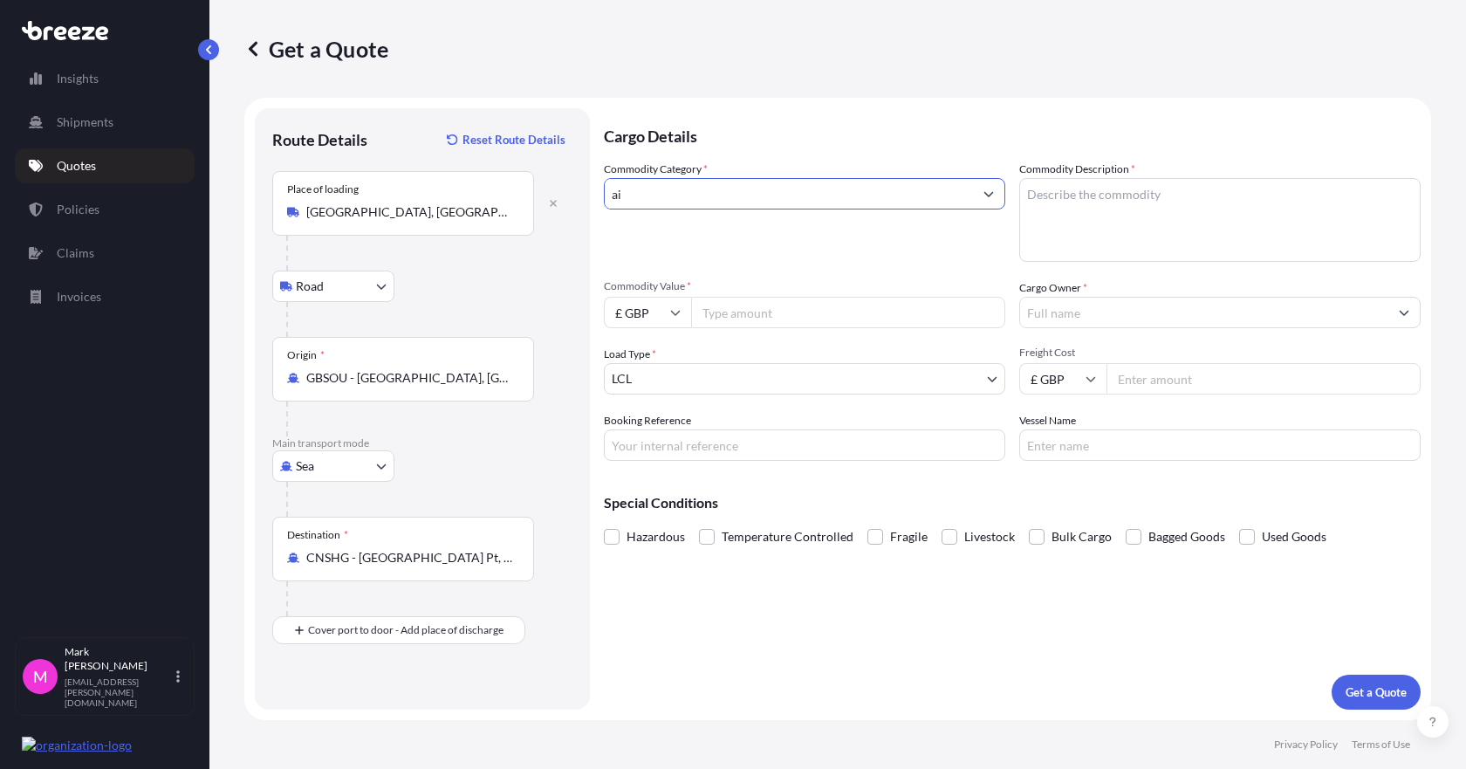
type input "a"
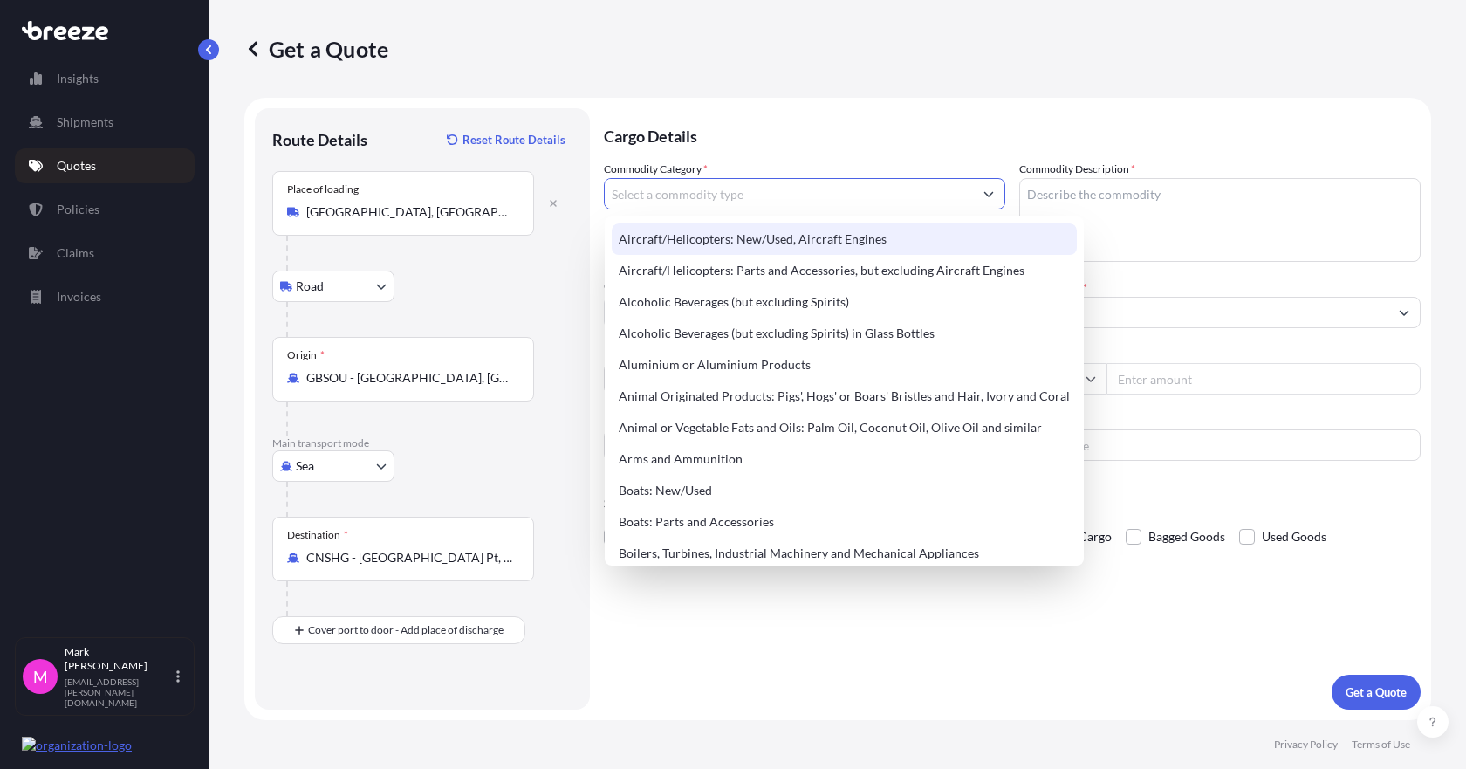
click at [1089, 203] on textarea "Commodity Description *" at bounding box center [1219, 220] width 401 height 84
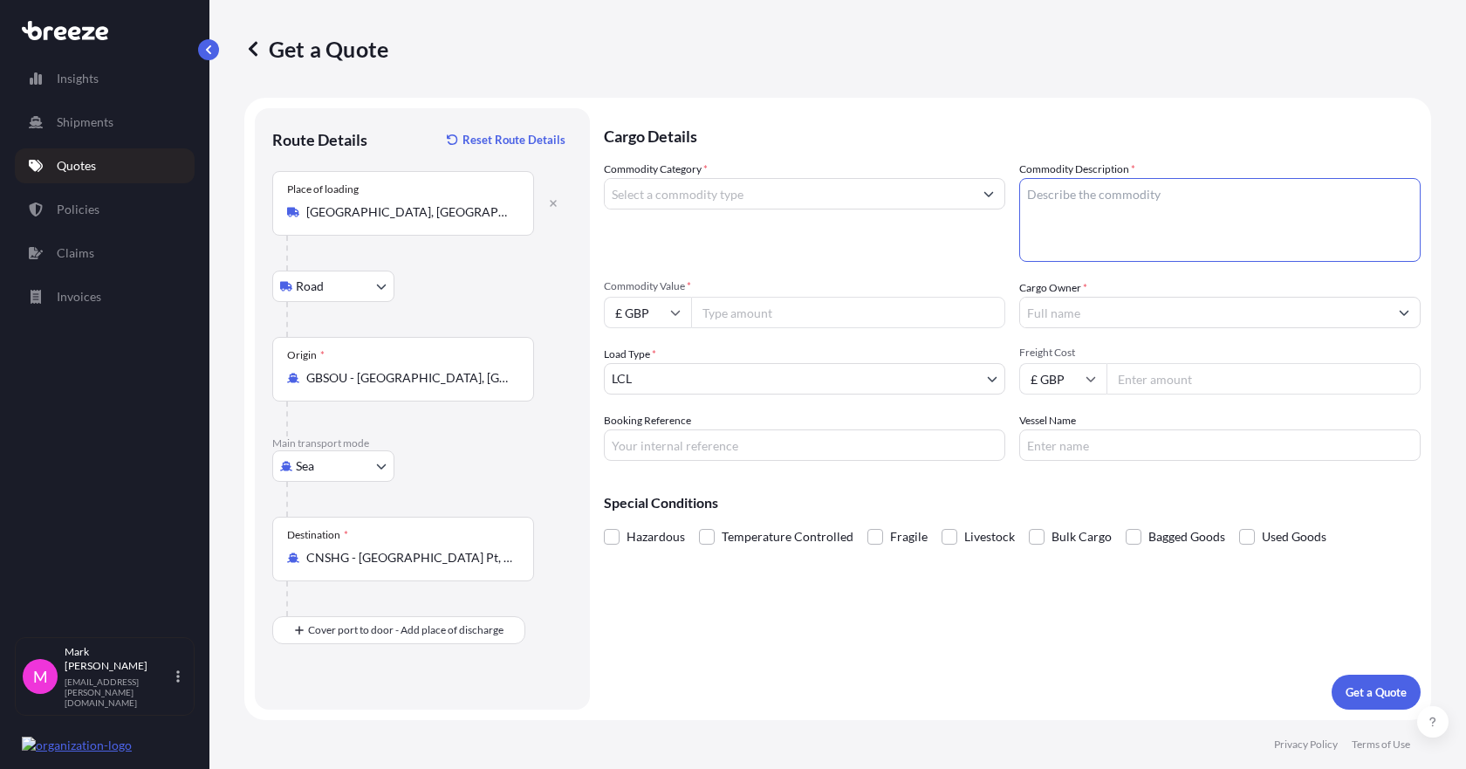
paste textarea "[MEDICAL_DATA], air cylinders will be empty, not hazardous"
type textarea "[MEDICAL_DATA], air cylinders will be empty, not hazardous"
click at [992, 194] on icon "Show suggestions" at bounding box center [989, 194] width 10 height 5
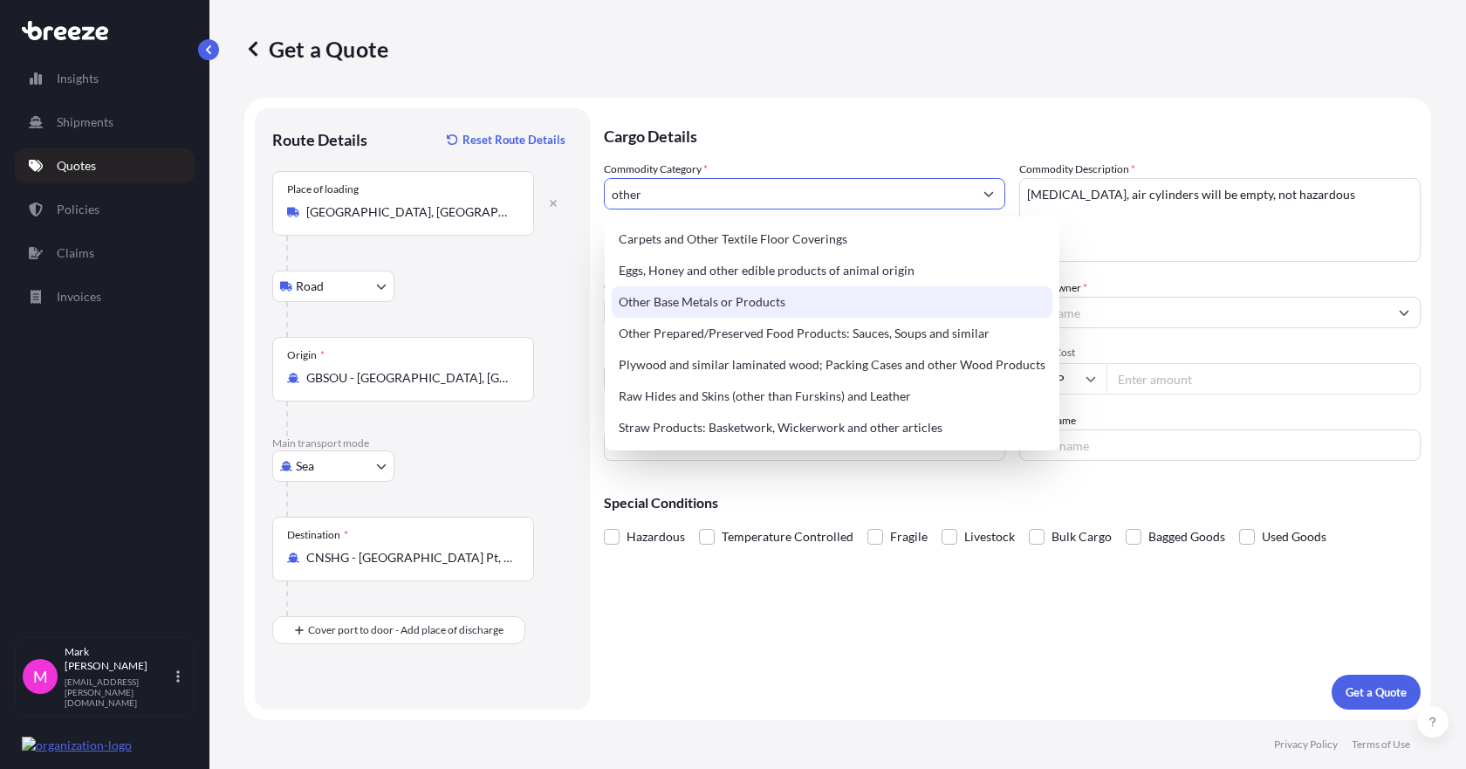
click at [760, 305] on div "Other Base Metals or Products" at bounding box center [832, 301] width 441 height 31
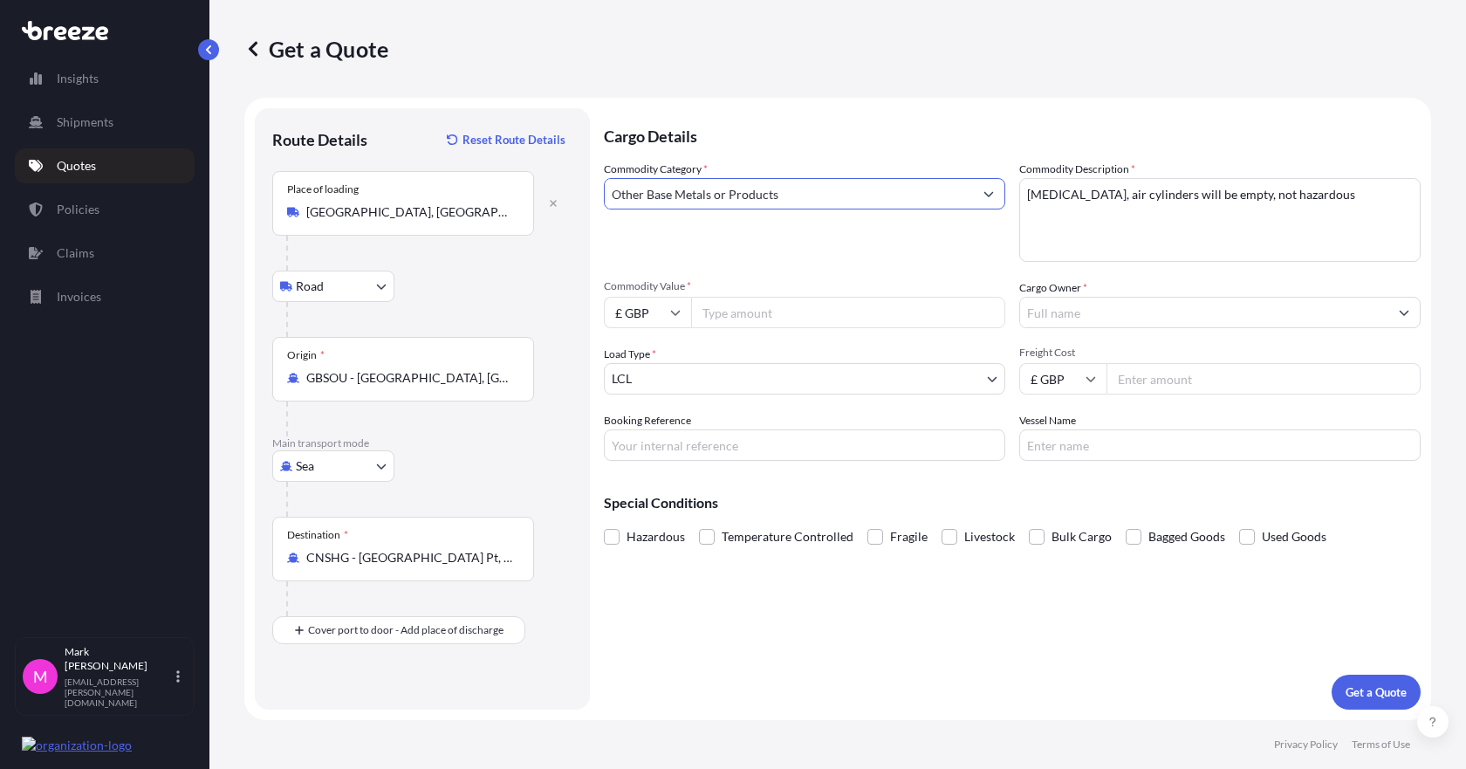
type input "Other Base Metals or Products"
click at [770, 306] on input "Commodity Value *" at bounding box center [848, 312] width 314 height 31
type input "39372"
click at [1187, 309] on input "Cargo Owner *" at bounding box center [1204, 312] width 368 height 31
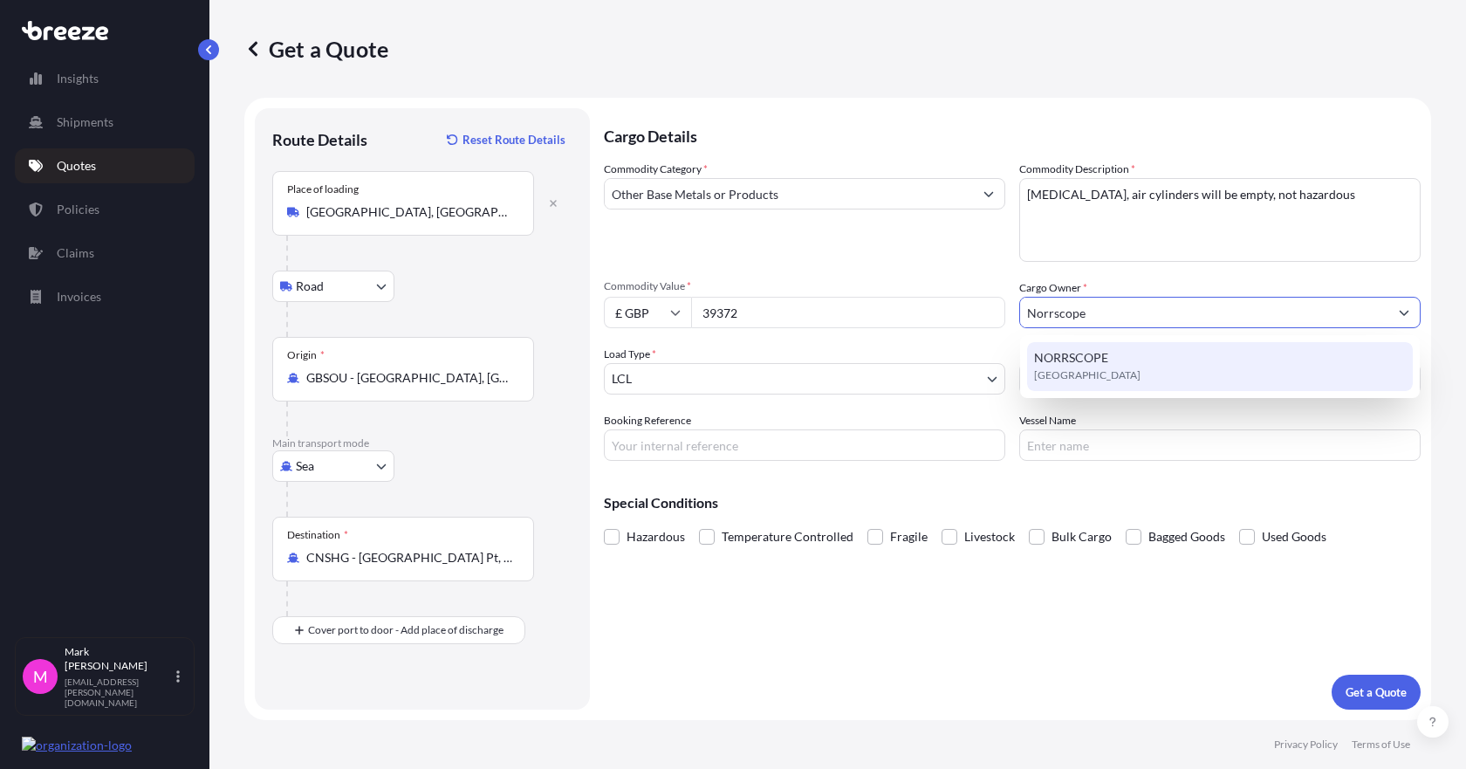
click at [1136, 360] on div "NORRSCOPE [GEOGRAPHIC_DATA]" at bounding box center [1220, 366] width 386 height 49
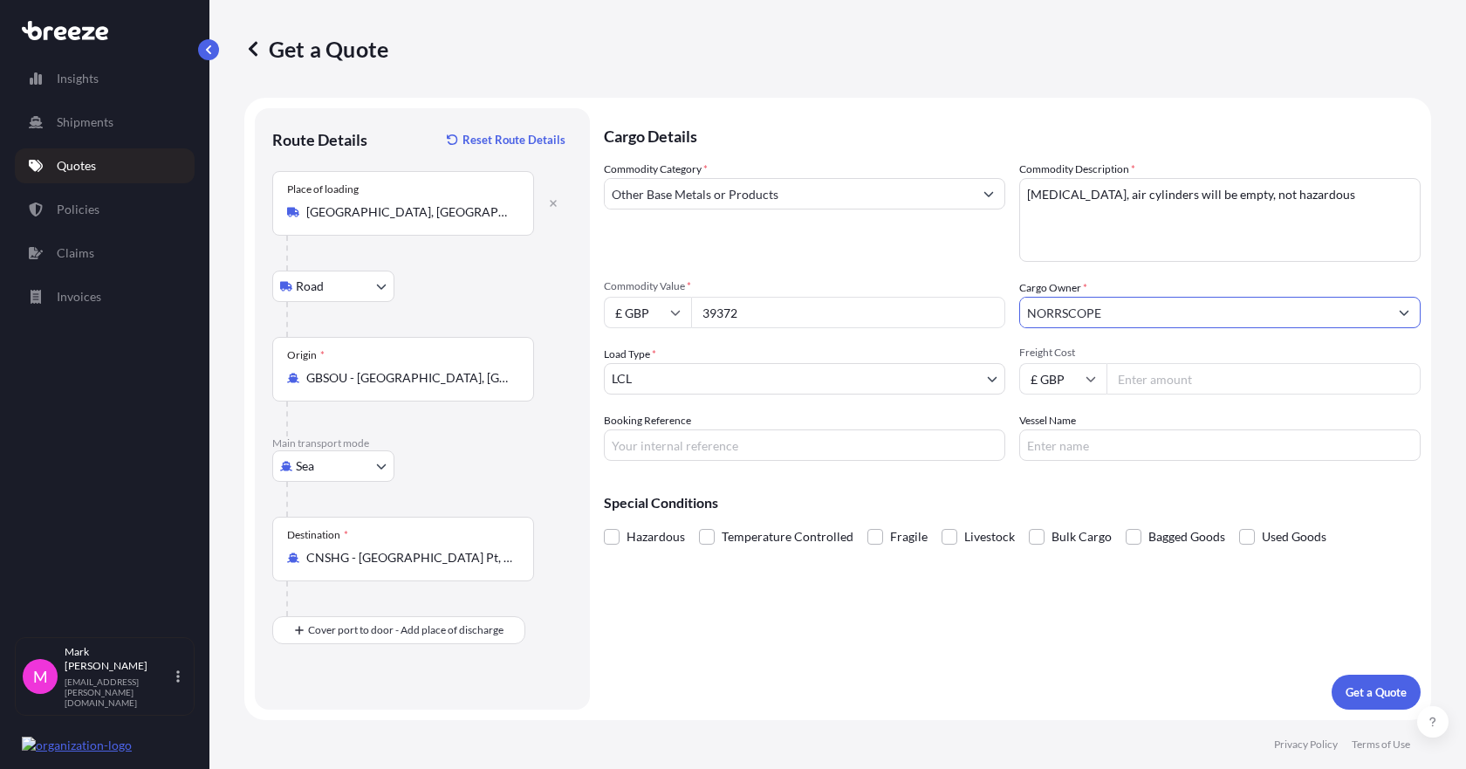
type input "NORRSCOPE"
click at [1172, 375] on input "Freight Cost" at bounding box center [1263, 378] width 314 height 31
type input "242"
click at [1392, 679] on button "Get a Quote" at bounding box center [1376, 692] width 89 height 35
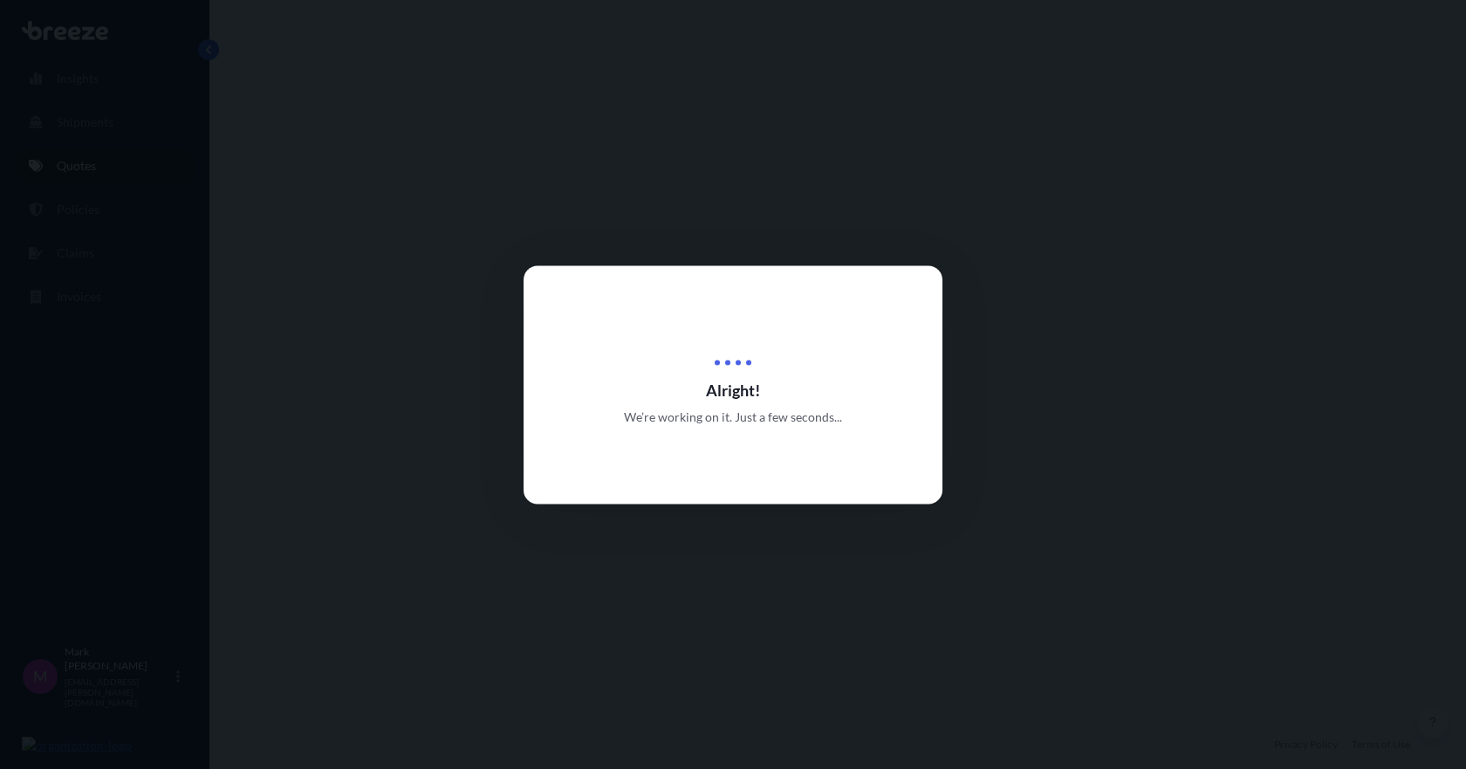
select select "Road"
select select "Sea"
select select "1"
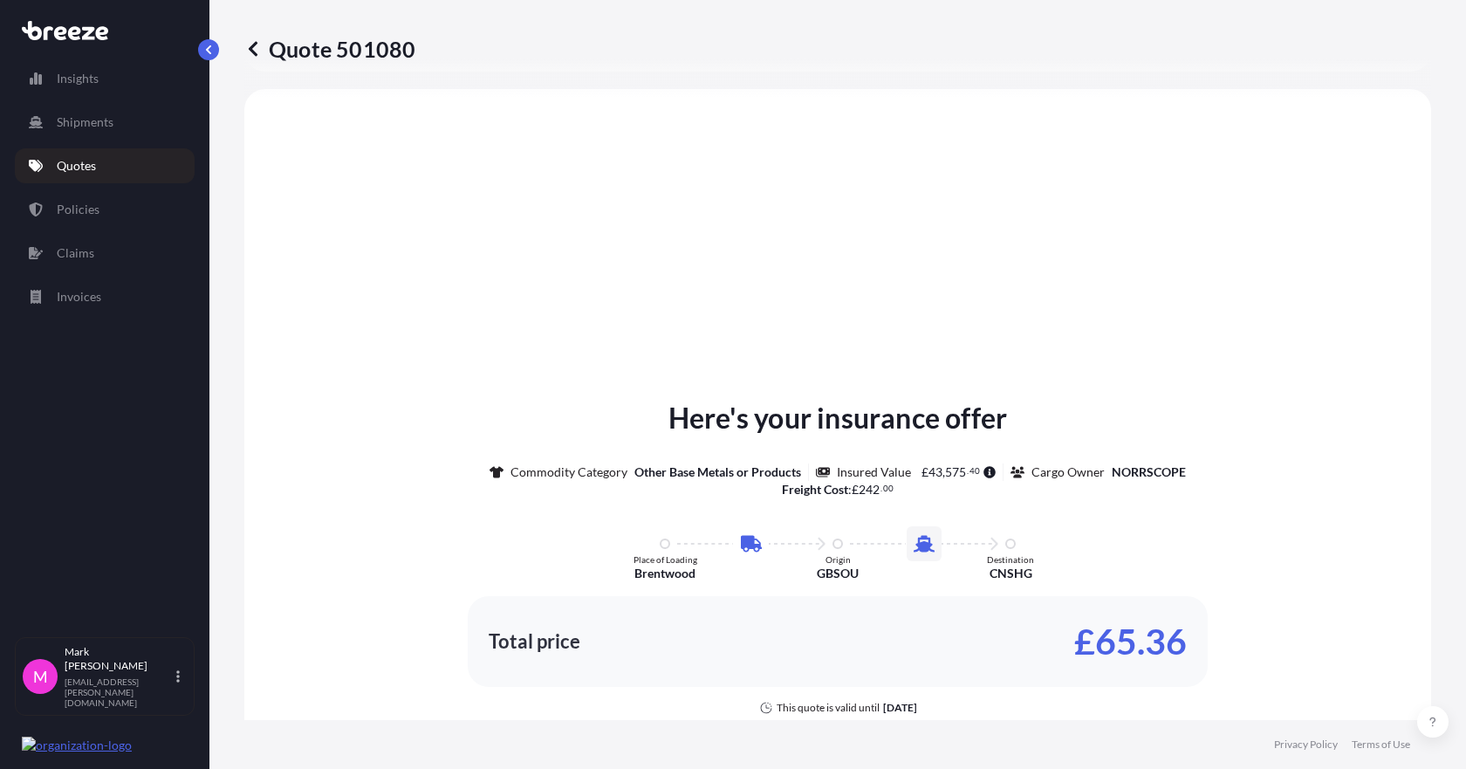
scroll to position [595, 0]
